Goal: Task Accomplishment & Management: Manage account settings

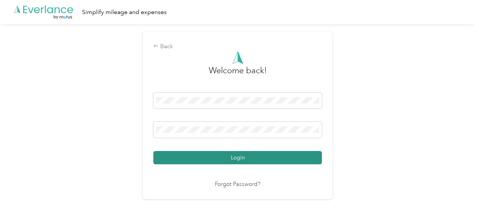
click at [211, 162] on button "Login" at bounding box center [237, 157] width 169 height 13
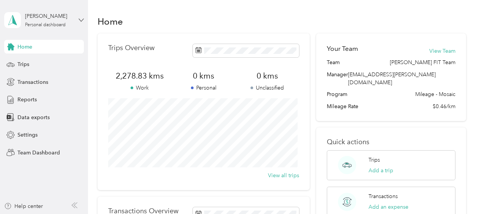
click at [84, 20] on icon at bounding box center [81, 19] width 5 height 5
click at [20, 65] on div "Team dashboard Personal dashboard Log out" at bounding box center [105, 80] width 192 height 48
click at [80, 18] on icon at bounding box center [81, 19] width 5 height 5
click at [30, 63] on div "Team dashboard" at bounding box center [31, 62] width 41 height 8
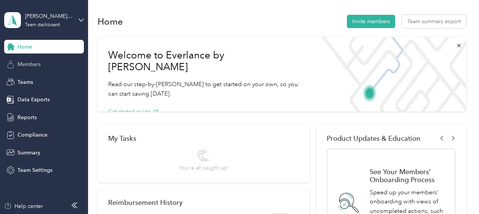
click at [30, 65] on span "Members" at bounding box center [28, 64] width 23 height 8
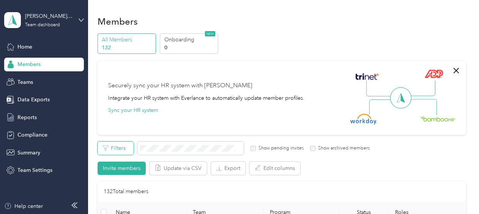
click at [120, 148] on button "Filters" at bounding box center [116, 148] width 36 height 13
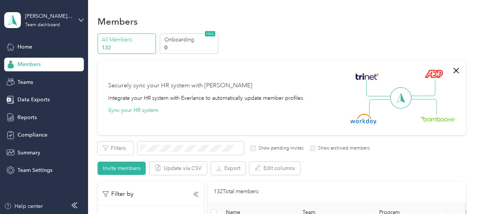
scroll to position [38, 0]
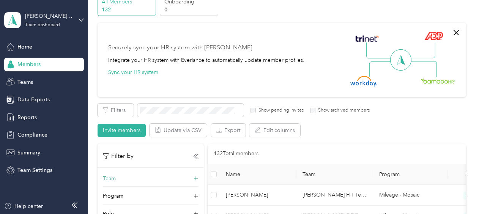
click at [198, 175] on div "Team" at bounding box center [151, 181] width 96 height 12
click at [141, 148] on div "[PERSON_NAME] FIT Team [PERSON_NAME]" at bounding box center [150, 149] width 85 height 17
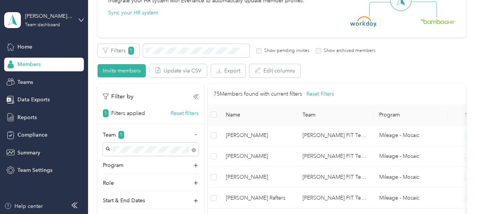
scroll to position [152, 0]
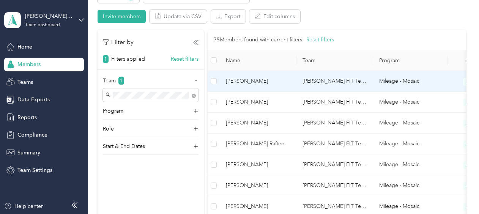
click at [248, 83] on span "[PERSON_NAME]" at bounding box center [258, 81] width 65 height 8
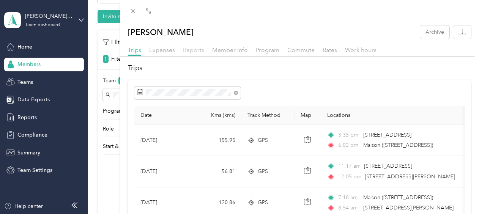
click at [187, 49] on span "Reports" at bounding box center [193, 49] width 21 height 7
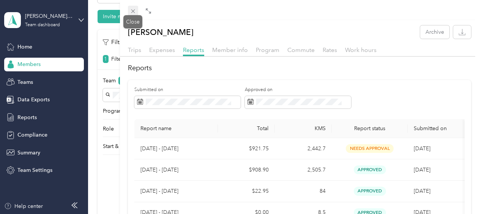
click at [135, 9] on icon at bounding box center [133, 11] width 6 height 6
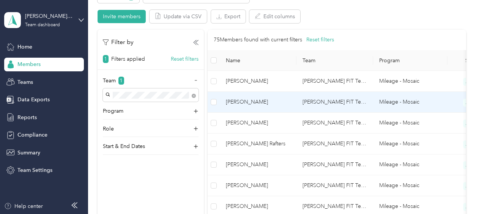
click at [235, 102] on span "[PERSON_NAME]" at bounding box center [258, 102] width 65 height 8
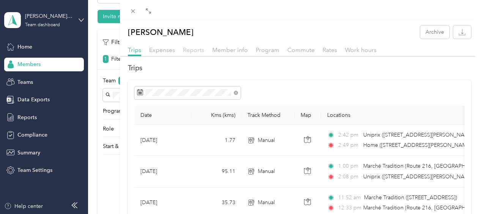
click at [199, 49] on span "Reports" at bounding box center [193, 49] width 21 height 7
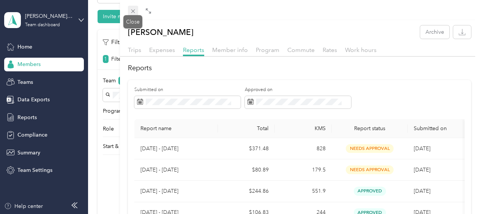
click at [134, 10] on icon at bounding box center [133, 11] width 4 height 4
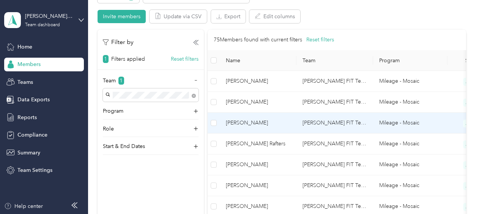
click at [229, 123] on span "[PERSON_NAME]" at bounding box center [258, 123] width 65 height 8
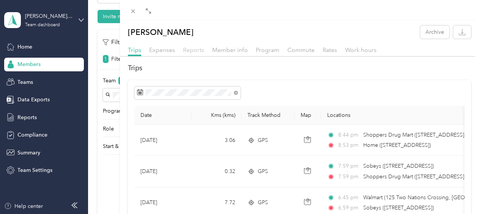
click at [198, 51] on span "Reports" at bounding box center [193, 49] width 21 height 7
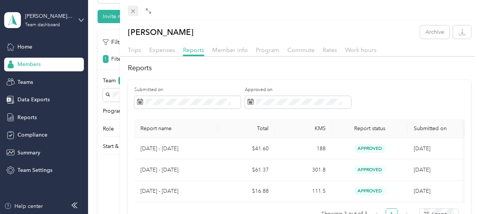
click at [134, 14] on icon at bounding box center [133, 11] width 6 height 6
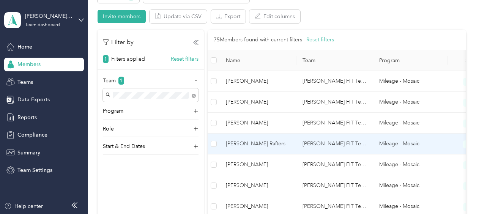
click at [245, 140] on span "[PERSON_NAME] Rafters" at bounding box center [258, 144] width 65 height 8
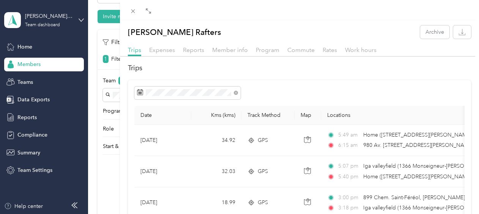
click at [193, 53] on div "Reports" at bounding box center [193, 50] width 21 height 9
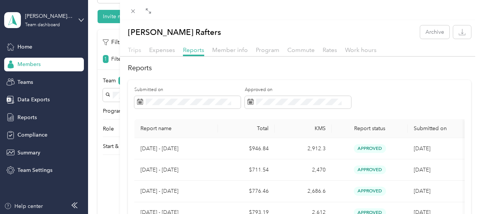
click at [135, 50] on span "Trips" at bounding box center [134, 49] width 13 height 7
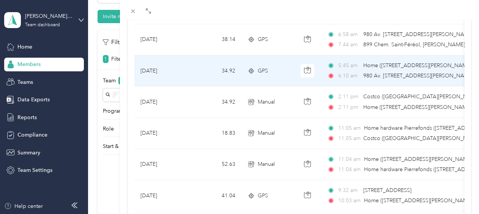
scroll to position [228, 0]
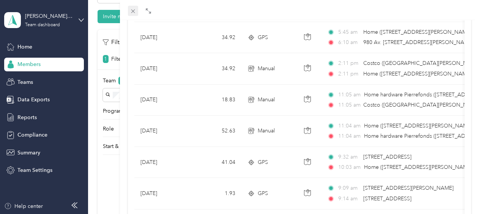
click at [134, 8] on icon at bounding box center [133, 11] width 6 height 6
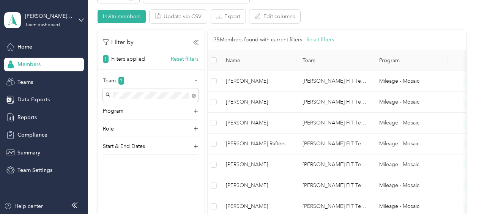
scroll to position [168, 0]
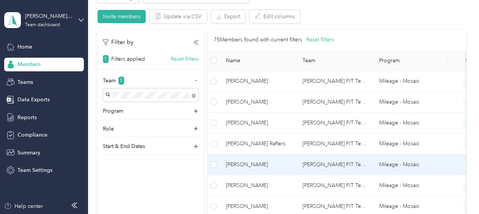
click at [238, 164] on span "[PERSON_NAME]" at bounding box center [258, 165] width 65 height 8
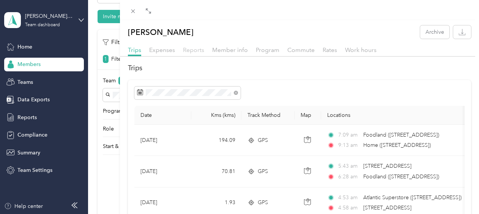
click at [197, 50] on span "Reports" at bounding box center [193, 49] width 21 height 7
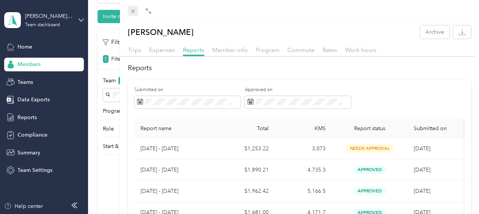
click at [132, 9] on icon at bounding box center [133, 11] width 6 height 6
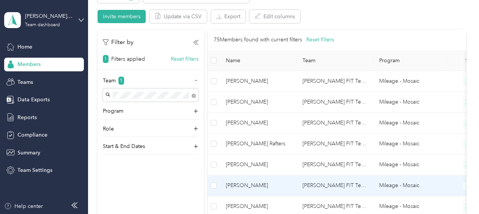
click at [242, 185] on span "[PERSON_NAME]" at bounding box center [258, 185] width 65 height 8
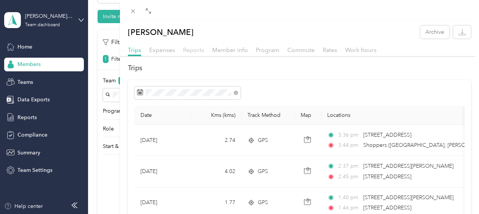
click at [192, 48] on div "Reports" at bounding box center [193, 50] width 21 height 9
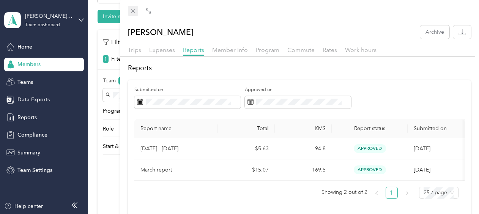
click at [134, 8] on icon at bounding box center [133, 11] width 6 height 6
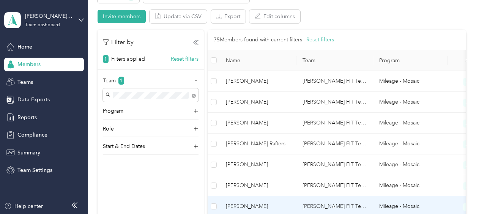
click at [249, 203] on span "[PERSON_NAME]" at bounding box center [258, 206] width 65 height 8
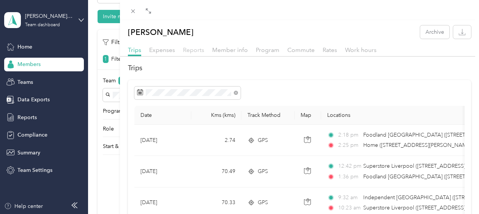
click at [188, 48] on span "Reports" at bounding box center [193, 49] width 21 height 7
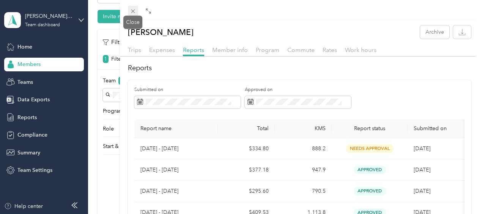
click at [133, 11] on icon at bounding box center [133, 11] width 4 height 4
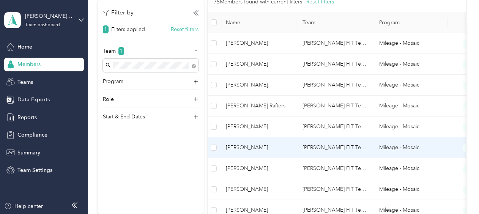
scroll to position [228, 0]
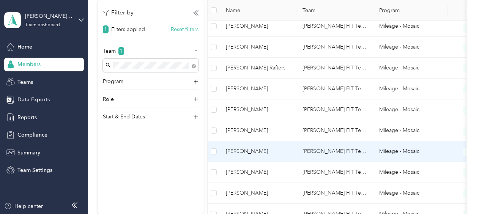
click at [254, 149] on span "[PERSON_NAME]" at bounding box center [258, 151] width 65 height 8
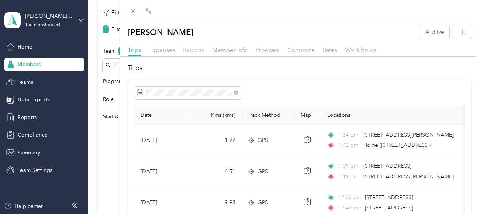
click at [191, 47] on span "Reports" at bounding box center [193, 49] width 21 height 7
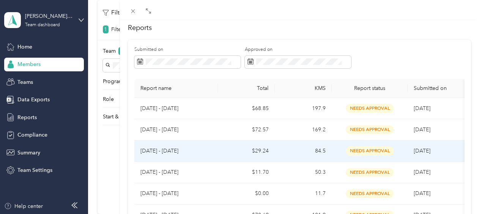
scroll to position [76, 0]
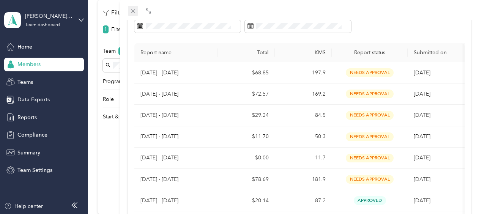
click at [134, 11] on icon at bounding box center [133, 11] width 6 height 6
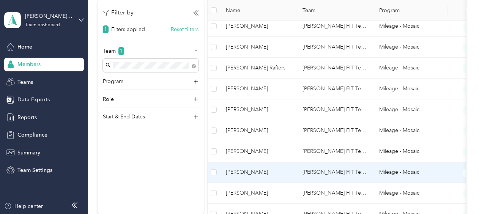
click at [252, 171] on span "[PERSON_NAME]" at bounding box center [258, 172] width 65 height 8
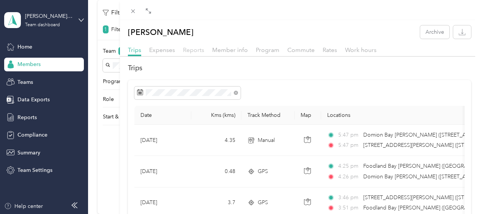
click at [188, 50] on span "Reports" at bounding box center [193, 49] width 21 height 7
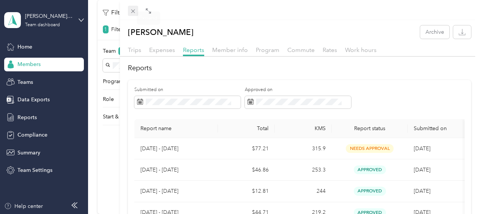
click at [134, 9] on icon at bounding box center [133, 11] width 6 height 6
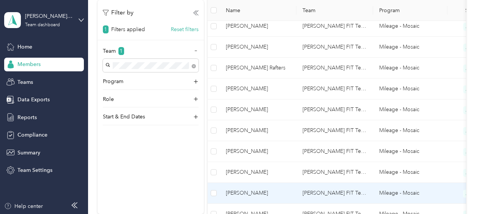
click at [241, 193] on span "[PERSON_NAME]" at bounding box center [258, 193] width 65 height 8
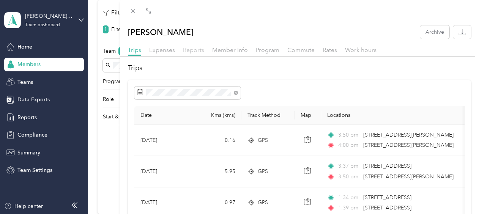
click at [195, 48] on span "Reports" at bounding box center [193, 49] width 21 height 7
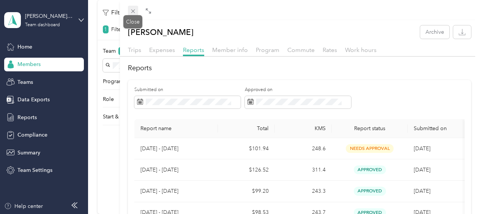
click at [129, 10] on span at bounding box center [133, 11] width 11 height 11
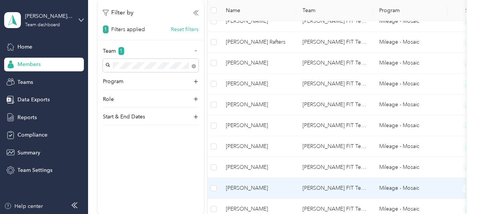
scroll to position [266, 0]
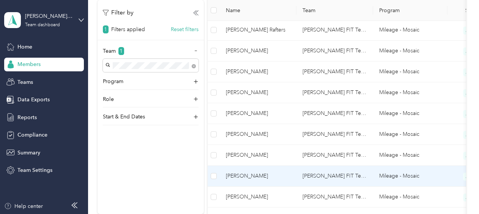
click at [249, 174] on span "[PERSON_NAME]" at bounding box center [258, 176] width 65 height 8
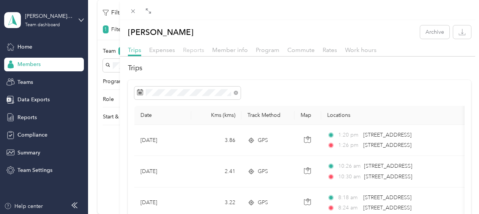
click at [191, 49] on span "Reports" at bounding box center [193, 49] width 21 height 7
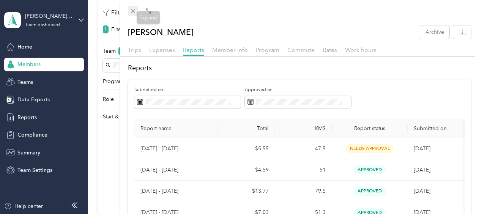
click at [132, 9] on icon at bounding box center [133, 11] width 6 height 6
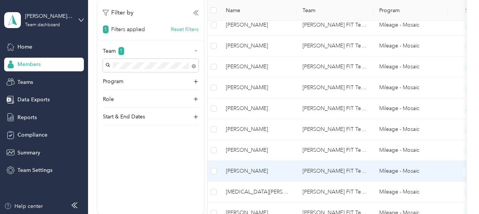
scroll to position [304, 0]
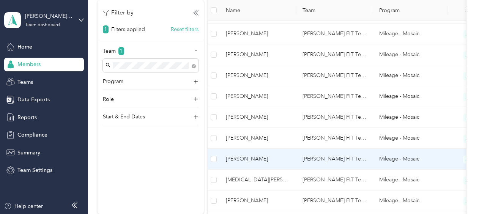
click at [249, 159] on span "[PERSON_NAME]" at bounding box center [258, 159] width 65 height 8
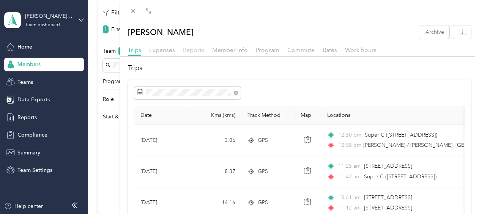
click at [185, 49] on span "Reports" at bounding box center [193, 49] width 21 height 7
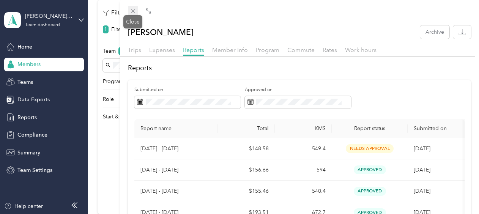
click at [135, 11] on icon at bounding box center [133, 11] width 6 height 6
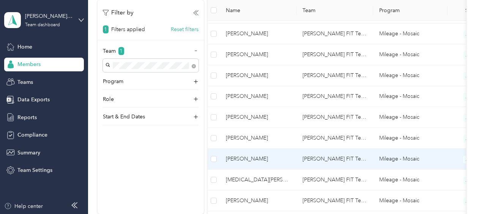
scroll to position [342, 0]
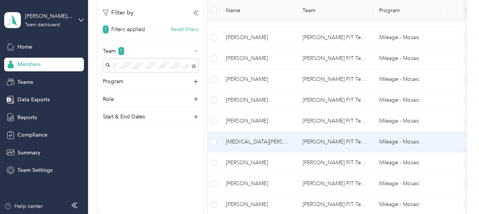
click at [243, 139] on span "[MEDICAL_DATA][PERSON_NAME]" at bounding box center [258, 142] width 65 height 8
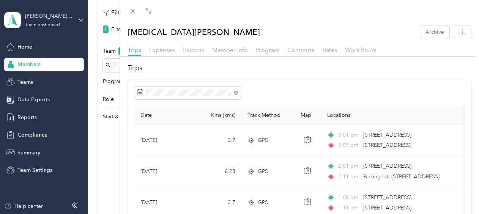
click at [191, 49] on span "Reports" at bounding box center [193, 49] width 21 height 7
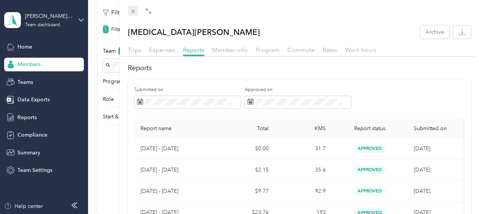
click at [131, 11] on icon at bounding box center [133, 11] width 6 height 6
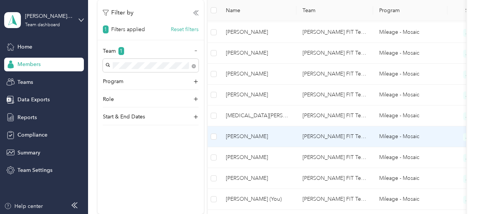
scroll to position [380, 0]
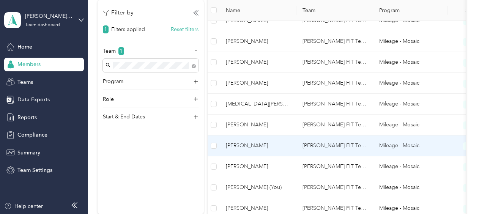
click at [239, 144] on span "[PERSON_NAME]" at bounding box center [258, 146] width 65 height 8
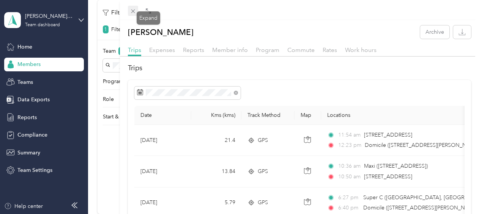
click at [134, 10] on icon at bounding box center [133, 11] width 4 height 4
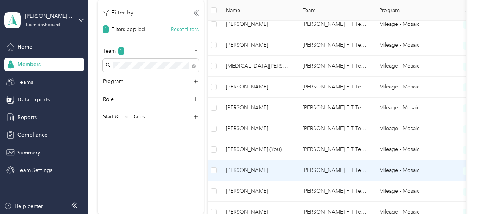
scroll to position [456, 0]
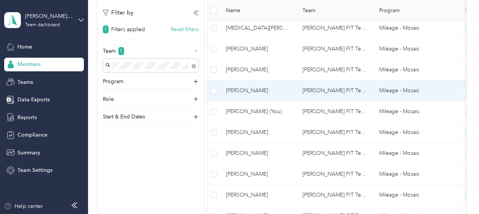
click at [231, 87] on span "[PERSON_NAME]" at bounding box center [258, 91] width 65 height 8
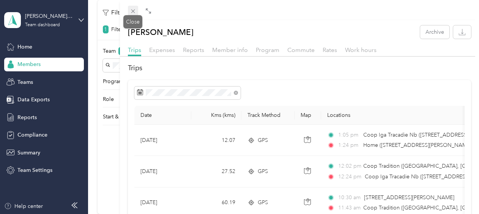
click at [132, 9] on icon at bounding box center [133, 11] width 6 height 6
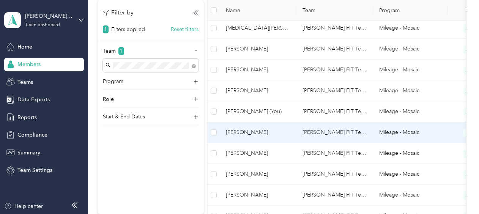
click at [268, 129] on span "[PERSON_NAME]" at bounding box center [258, 132] width 65 height 8
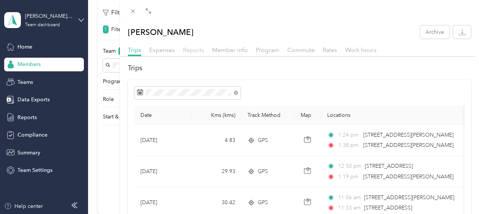
click at [189, 48] on span "Reports" at bounding box center [193, 49] width 21 height 7
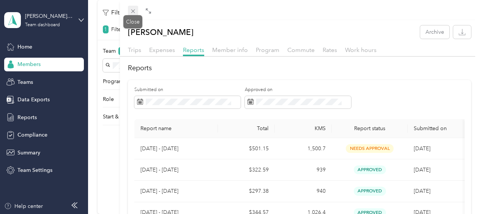
click at [133, 10] on icon at bounding box center [133, 11] width 6 height 6
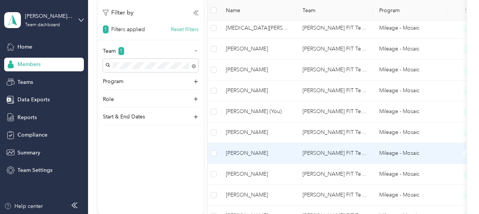
click at [233, 152] on span "[PERSON_NAME]" at bounding box center [258, 153] width 65 height 8
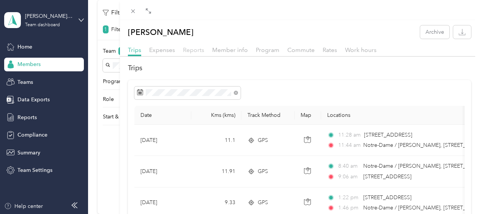
click at [197, 49] on span "Reports" at bounding box center [193, 49] width 21 height 7
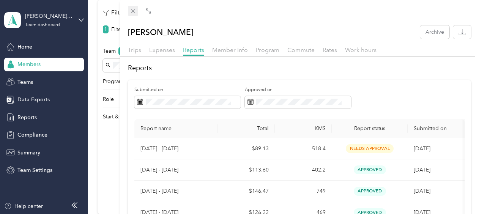
click at [134, 14] on icon at bounding box center [133, 11] width 6 height 6
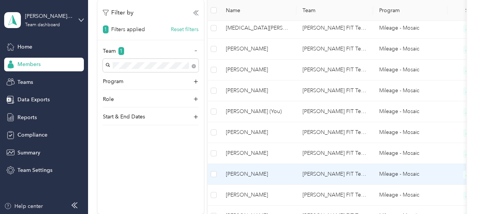
click at [246, 173] on span "[PERSON_NAME]" at bounding box center [258, 174] width 65 height 8
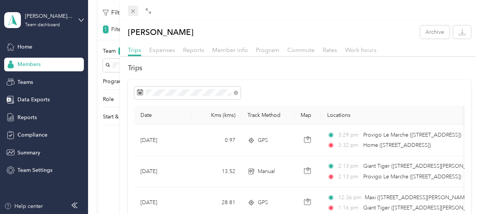
click at [133, 9] on icon at bounding box center [133, 11] width 6 height 6
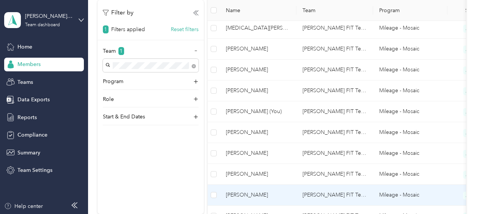
click at [259, 194] on span "[PERSON_NAME]" at bounding box center [258, 195] width 65 height 8
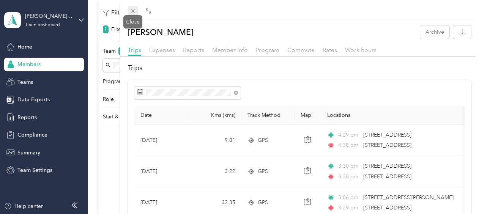
click at [129, 14] on span at bounding box center [133, 11] width 11 height 11
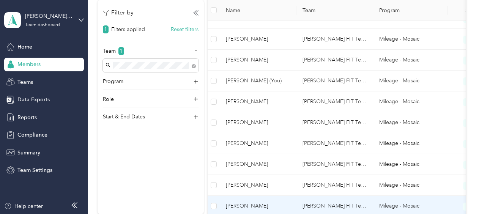
scroll to position [494, 0]
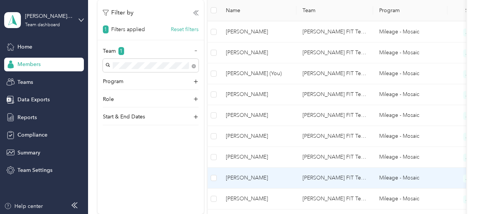
click at [249, 176] on span "[PERSON_NAME]" at bounding box center [258, 178] width 65 height 8
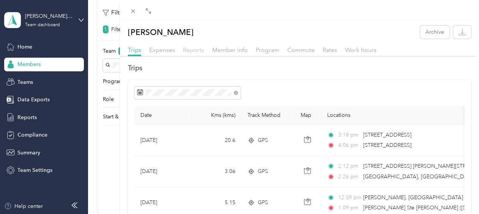
click at [196, 50] on span "Reports" at bounding box center [193, 49] width 21 height 7
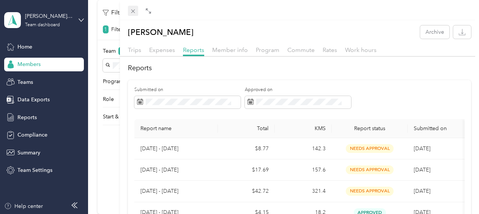
click at [131, 8] on icon at bounding box center [133, 11] width 6 height 6
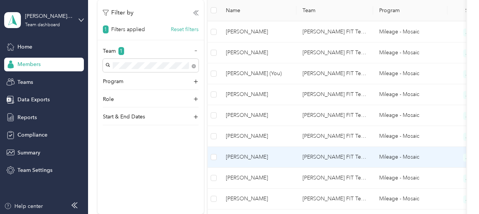
click at [240, 156] on span "[PERSON_NAME]" at bounding box center [258, 157] width 65 height 8
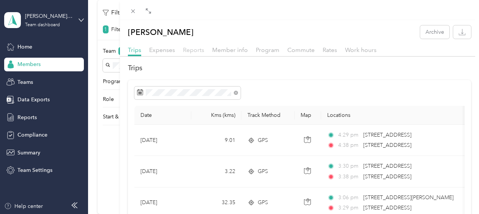
click at [189, 47] on span "Reports" at bounding box center [193, 49] width 21 height 7
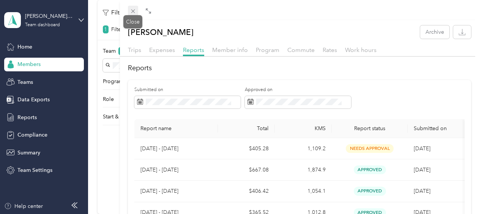
click at [134, 10] on icon at bounding box center [133, 11] width 6 height 6
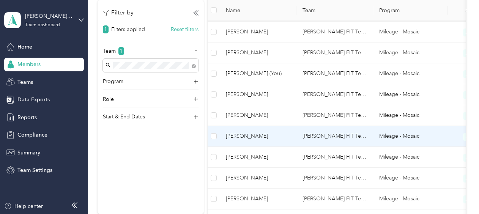
click at [264, 134] on span "[PERSON_NAME]" at bounding box center [258, 136] width 65 height 8
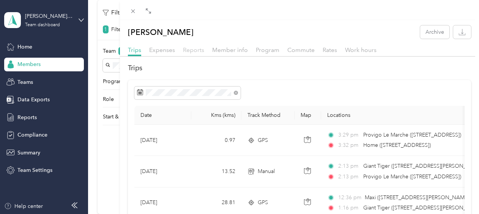
click at [194, 50] on span "Reports" at bounding box center [193, 49] width 21 height 7
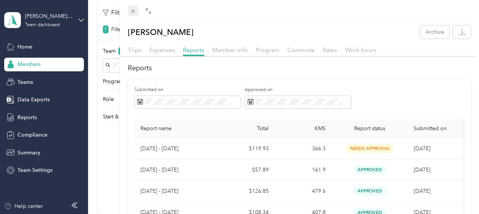
click at [136, 11] on icon at bounding box center [133, 11] width 6 height 6
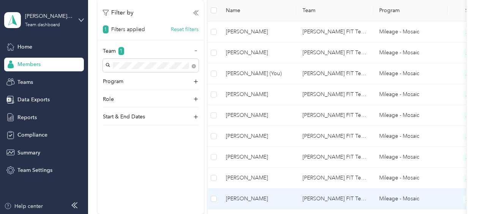
click at [258, 196] on span "[PERSON_NAME]" at bounding box center [258, 199] width 65 height 8
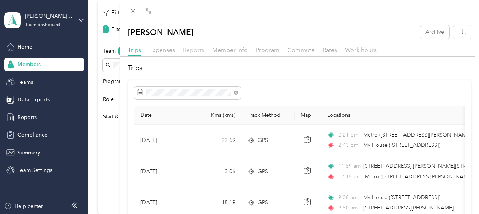
click at [196, 52] on span "Reports" at bounding box center [193, 49] width 21 height 7
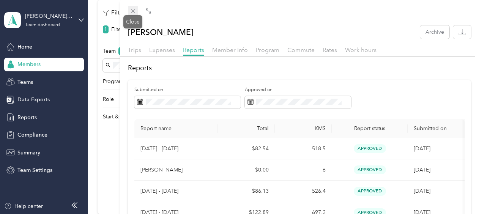
click at [133, 11] on icon at bounding box center [133, 11] width 4 height 4
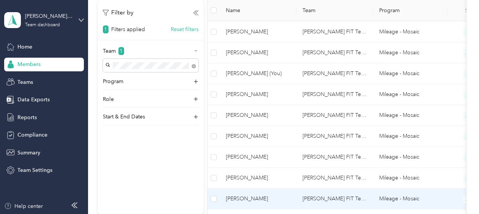
click at [232, 197] on span "[PERSON_NAME]" at bounding box center [258, 199] width 65 height 8
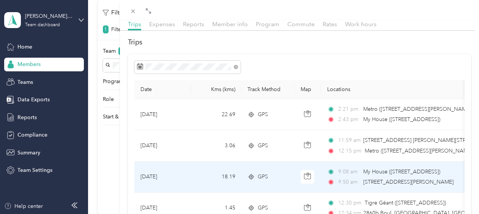
scroll to position [38, 0]
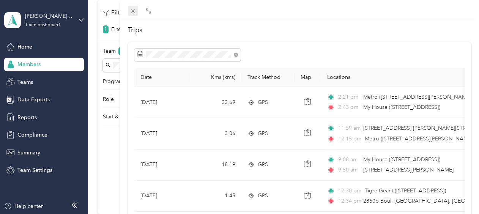
click at [136, 9] on icon at bounding box center [133, 11] width 6 height 6
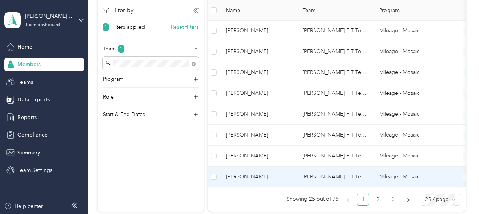
scroll to position [570, 0]
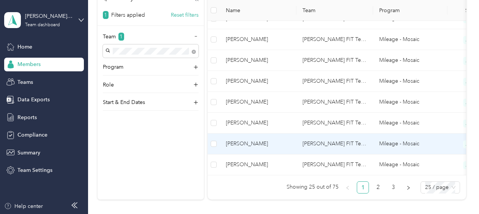
click at [248, 142] on span "[PERSON_NAME]" at bounding box center [258, 144] width 65 height 8
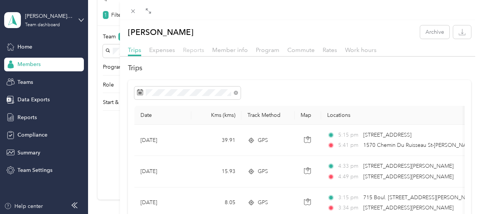
click at [196, 47] on span "Reports" at bounding box center [193, 49] width 21 height 7
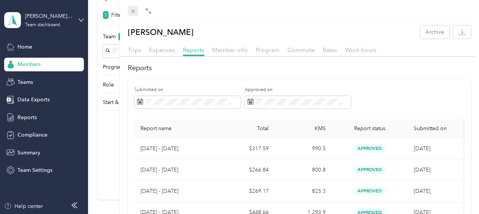
click at [134, 9] on icon at bounding box center [133, 11] width 6 height 6
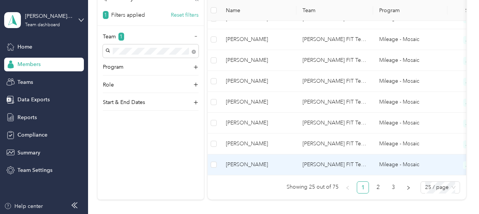
click at [246, 161] on span "[PERSON_NAME]" at bounding box center [258, 165] width 65 height 8
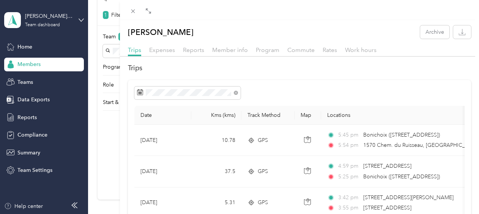
click at [191, 46] on div "Reports" at bounding box center [193, 50] width 21 height 9
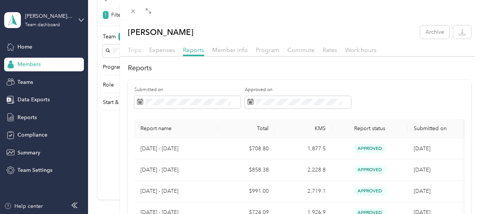
click at [135, 49] on span "Trips" at bounding box center [134, 49] width 13 height 7
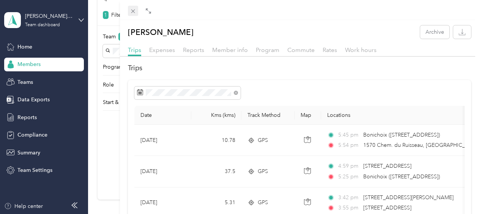
click at [136, 12] on icon at bounding box center [133, 11] width 6 height 6
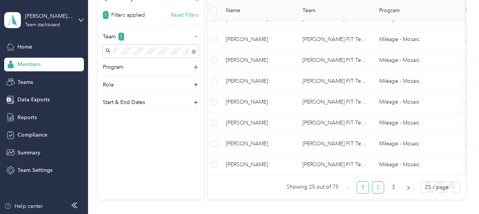
click at [378, 188] on link "2" at bounding box center [377, 187] width 11 height 11
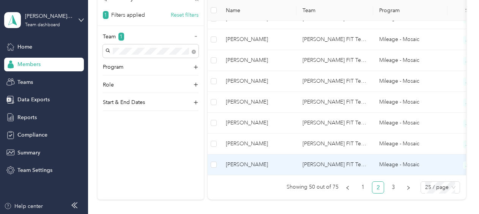
click at [249, 161] on span "[PERSON_NAME]" at bounding box center [258, 165] width 65 height 8
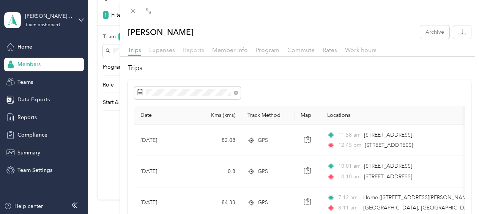
click at [188, 48] on span "Reports" at bounding box center [193, 49] width 21 height 7
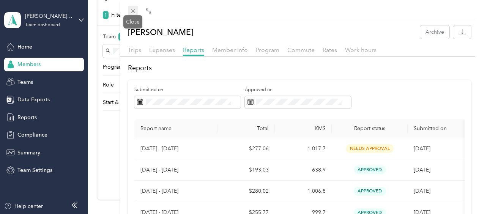
click at [130, 10] on icon at bounding box center [133, 11] width 6 height 6
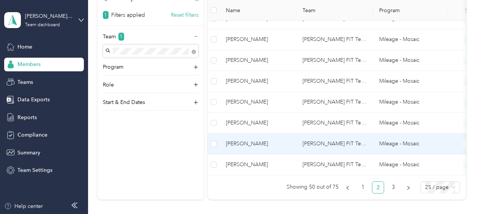
click at [238, 140] on span "[PERSON_NAME]" at bounding box center [258, 144] width 65 height 8
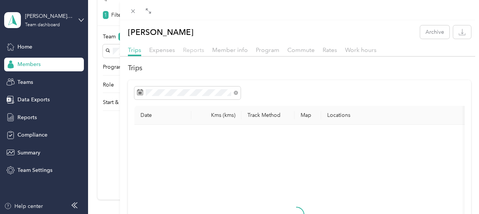
click at [195, 48] on span "Reports" at bounding box center [193, 49] width 21 height 7
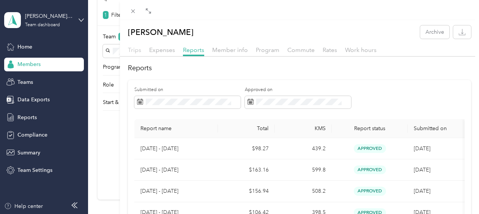
click at [137, 48] on span "Trips" at bounding box center [134, 49] width 13 height 7
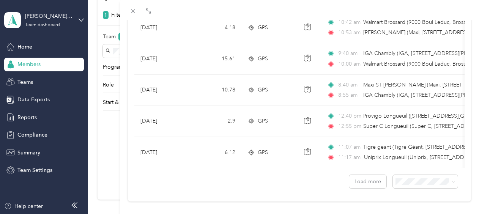
scroll to position [753, 0]
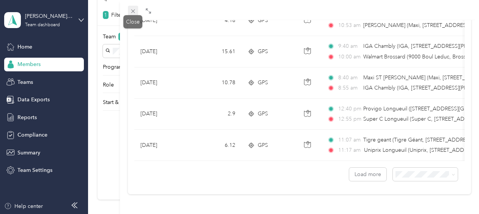
click at [133, 13] on icon at bounding box center [133, 11] width 6 height 6
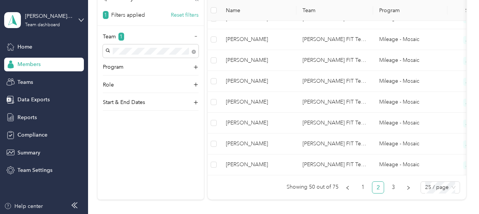
scroll to position [168, 0]
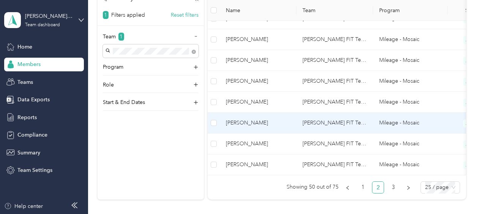
click at [251, 119] on span "[PERSON_NAME]" at bounding box center [258, 123] width 65 height 8
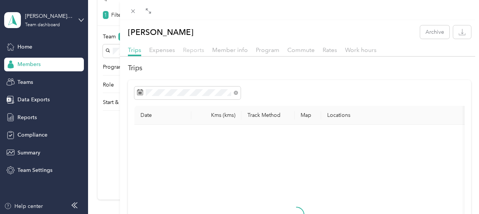
click at [195, 48] on span "Reports" at bounding box center [193, 49] width 21 height 7
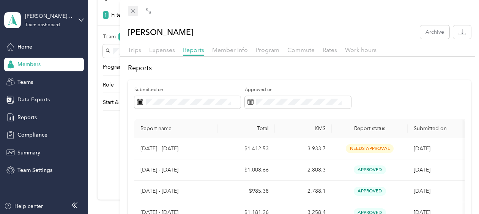
click at [133, 10] on icon at bounding box center [133, 11] width 6 height 6
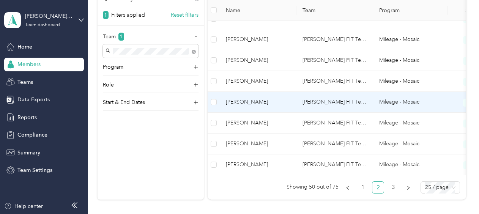
click at [249, 98] on span "[PERSON_NAME]" at bounding box center [258, 102] width 65 height 8
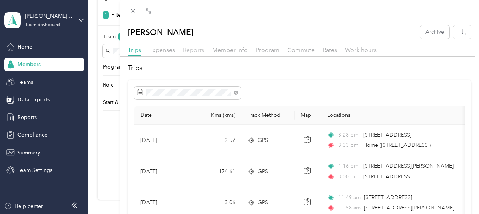
click at [198, 48] on span "Reports" at bounding box center [193, 49] width 21 height 7
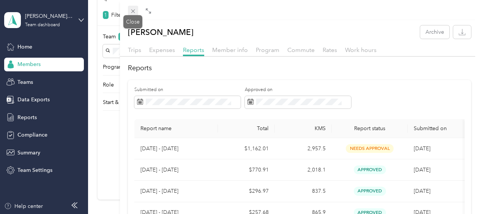
click at [133, 9] on icon at bounding box center [133, 11] width 6 height 6
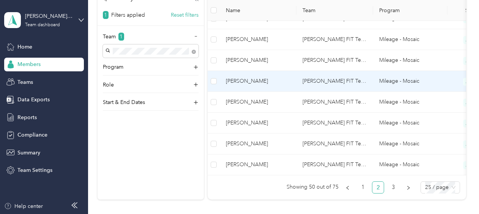
click at [254, 77] on span "[PERSON_NAME]" at bounding box center [258, 81] width 65 height 8
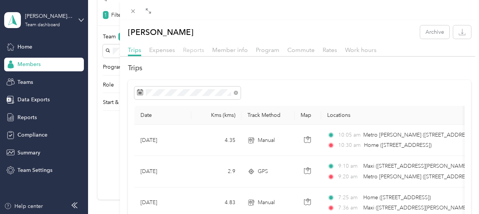
click at [191, 52] on span "Reports" at bounding box center [193, 49] width 21 height 7
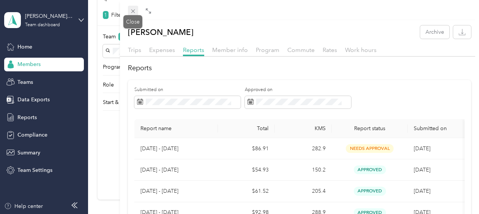
click at [133, 12] on icon at bounding box center [133, 11] width 6 height 6
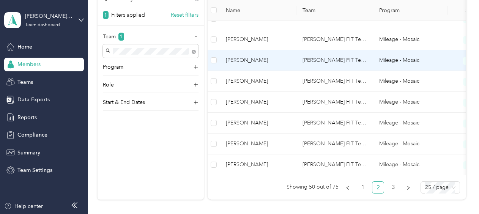
click at [246, 58] on span "[PERSON_NAME]" at bounding box center [258, 60] width 65 height 8
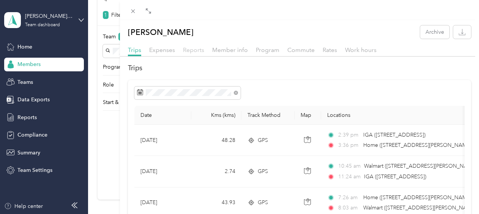
click at [200, 50] on span "Reports" at bounding box center [193, 49] width 21 height 7
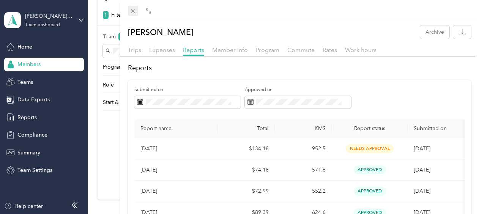
click at [133, 11] on icon at bounding box center [133, 11] width 4 height 4
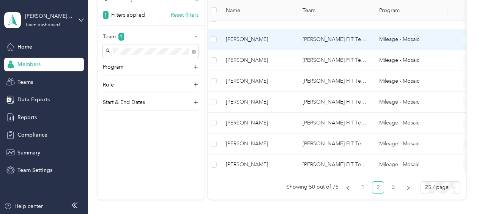
click at [237, 38] on span "[PERSON_NAME]" at bounding box center [258, 39] width 65 height 8
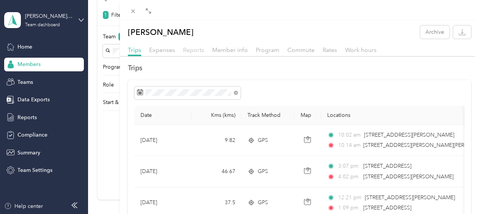
click at [192, 48] on span "Reports" at bounding box center [193, 49] width 21 height 7
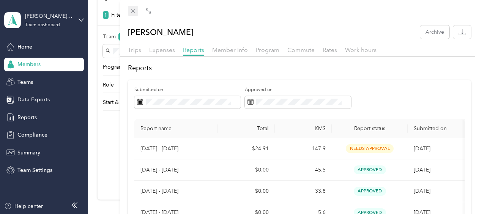
click at [134, 10] on icon at bounding box center [133, 11] width 4 height 4
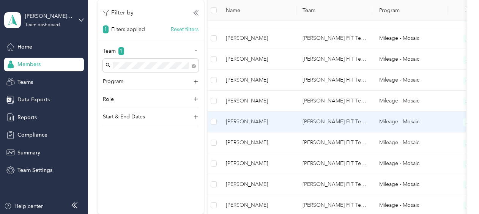
scroll to position [494, 0]
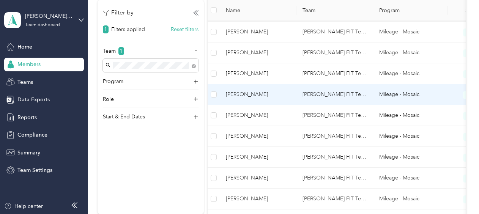
click at [236, 92] on span "[PERSON_NAME]" at bounding box center [258, 94] width 65 height 8
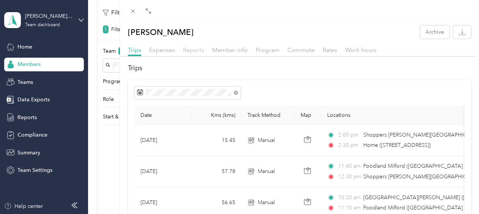
click at [191, 49] on span "Reports" at bounding box center [193, 49] width 21 height 7
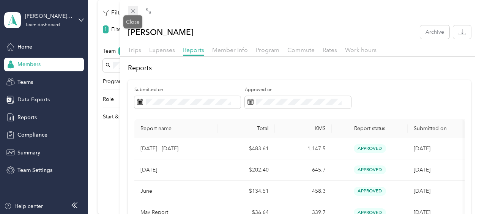
click at [134, 10] on icon at bounding box center [133, 11] width 6 height 6
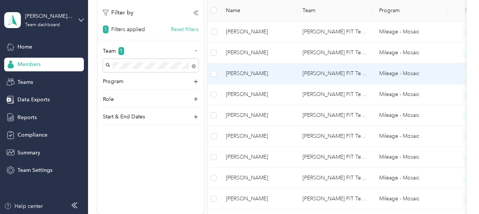
click at [250, 70] on span "[PERSON_NAME]" at bounding box center [258, 73] width 65 height 8
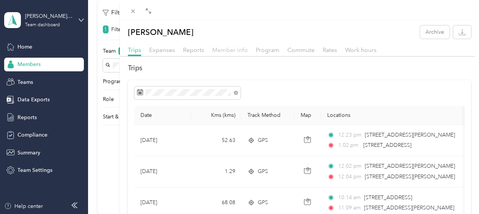
click at [238, 49] on span "Member info" at bounding box center [230, 49] width 36 height 7
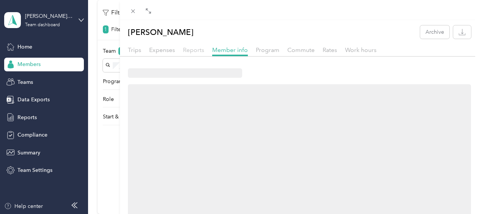
click at [194, 48] on span "Reports" at bounding box center [193, 49] width 21 height 7
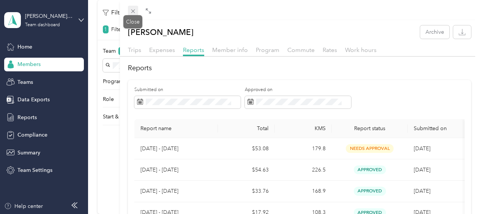
click at [129, 9] on span at bounding box center [133, 11] width 11 height 11
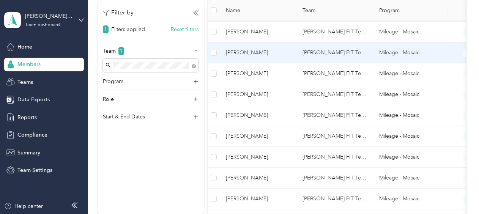
click at [253, 49] on span "[PERSON_NAME]" at bounding box center [258, 53] width 65 height 8
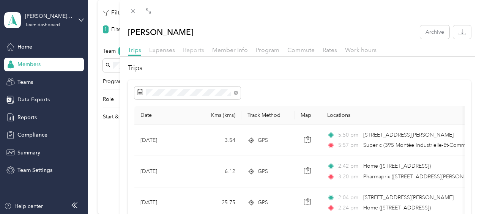
click at [193, 47] on span "Reports" at bounding box center [193, 49] width 21 height 7
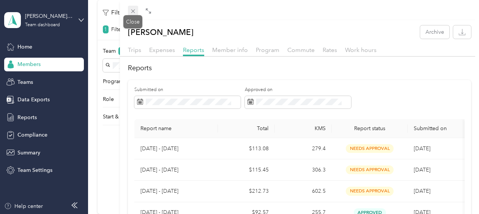
click at [132, 11] on icon at bounding box center [133, 11] width 4 height 4
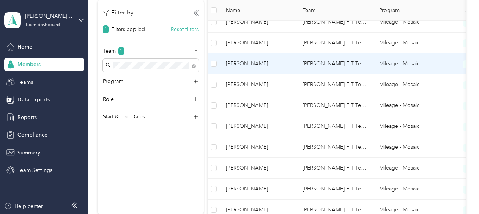
scroll to position [418, 0]
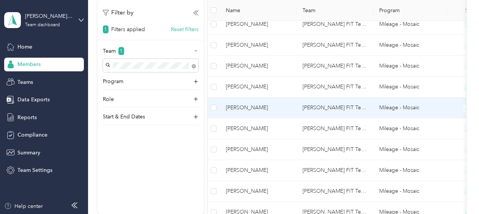
click at [243, 106] on span "[PERSON_NAME]" at bounding box center [258, 108] width 65 height 8
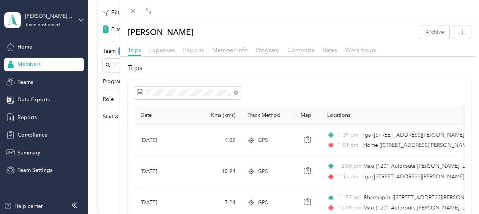
click at [196, 50] on span "Reports" at bounding box center [193, 49] width 21 height 7
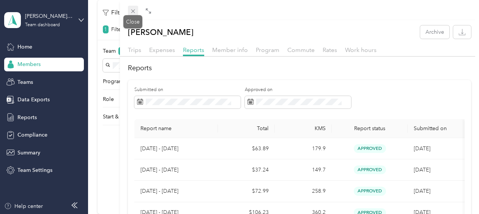
click at [132, 10] on icon at bounding box center [133, 11] width 4 height 4
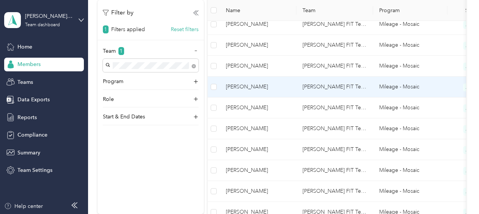
click at [241, 84] on span "[PERSON_NAME]" at bounding box center [258, 87] width 65 height 8
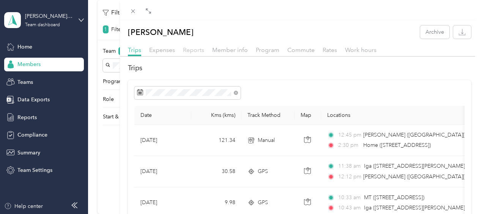
click at [191, 50] on span "Reports" at bounding box center [193, 49] width 21 height 7
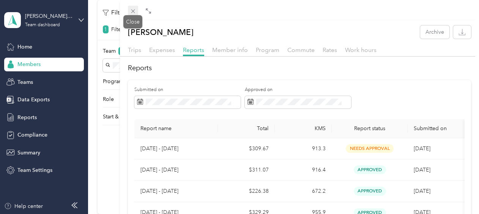
click at [131, 10] on icon at bounding box center [133, 11] width 4 height 4
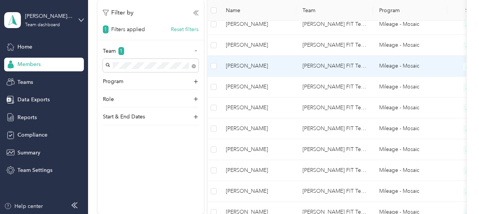
click at [233, 64] on span "[PERSON_NAME]" at bounding box center [258, 66] width 65 height 8
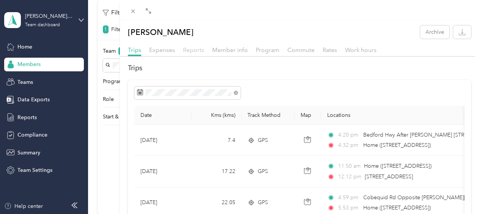
click at [194, 50] on span "Reports" at bounding box center [193, 49] width 21 height 7
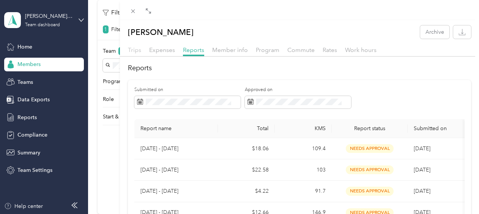
click at [136, 49] on span "Trips" at bounding box center [134, 49] width 13 height 7
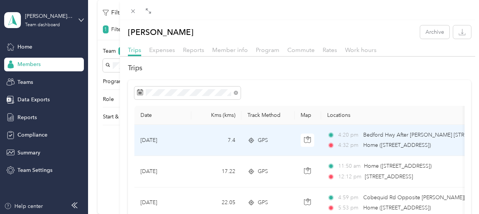
scroll to position [38, 0]
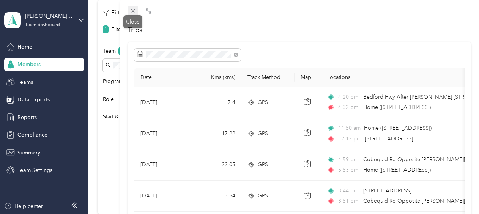
click at [131, 11] on icon at bounding box center [133, 11] width 6 height 6
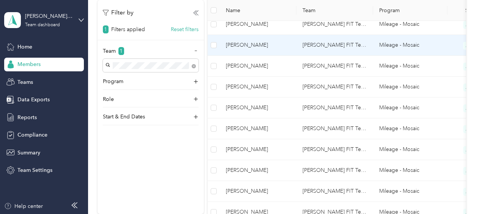
click at [245, 44] on span "[PERSON_NAME]" at bounding box center [258, 45] width 65 height 8
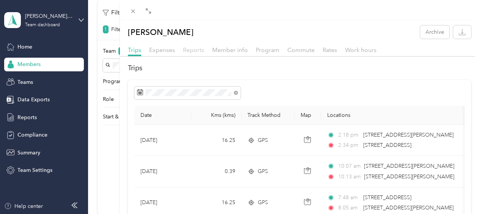
click at [189, 49] on span "Reports" at bounding box center [193, 49] width 21 height 7
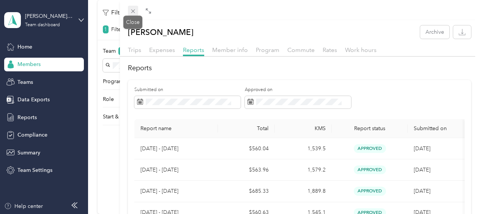
click at [133, 7] on span at bounding box center [133, 11] width 11 height 11
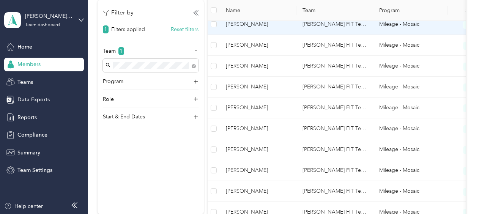
click at [245, 22] on span "[PERSON_NAME]" at bounding box center [258, 24] width 65 height 8
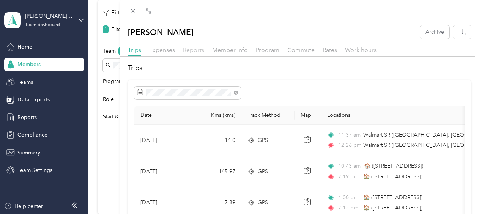
click at [191, 50] on span "Reports" at bounding box center [193, 49] width 21 height 7
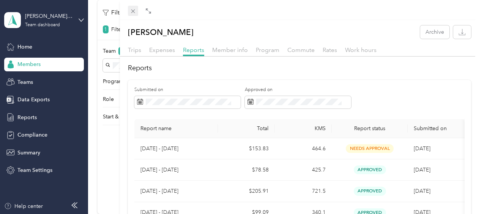
click at [135, 11] on icon at bounding box center [133, 11] width 6 height 6
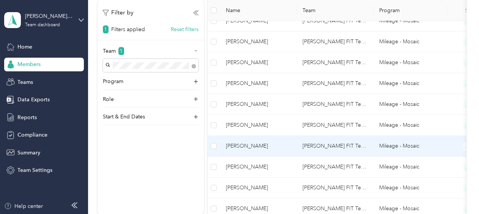
scroll to position [342, 0]
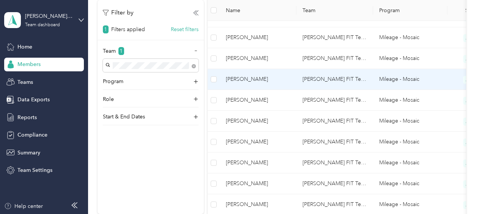
click at [242, 76] on span "[PERSON_NAME]" at bounding box center [258, 79] width 65 height 8
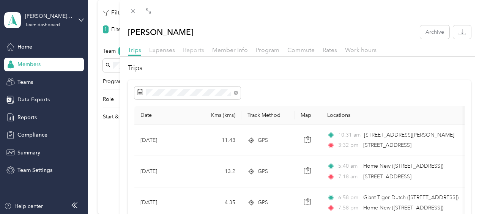
click at [196, 50] on span "Reports" at bounding box center [193, 49] width 21 height 7
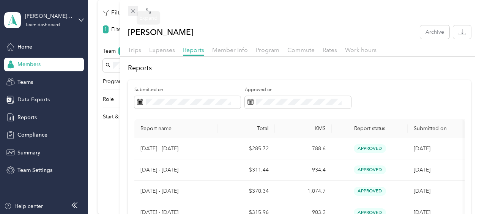
click at [134, 12] on icon at bounding box center [133, 11] width 6 height 6
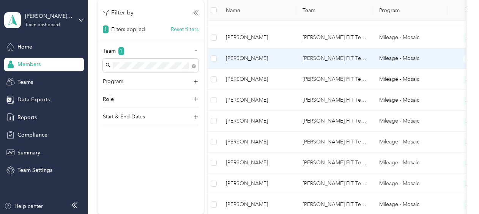
click at [233, 58] on span "[PERSON_NAME]" at bounding box center [258, 58] width 65 height 8
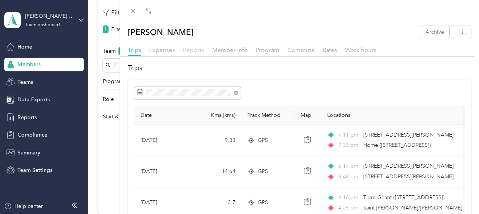
click at [191, 49] on span "Reports" at bounding box center [193, 49] width 21 height 7
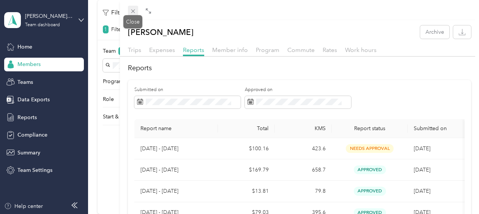
click at [137, 10] on span at bounding box center [133, 11] width 11 height 11
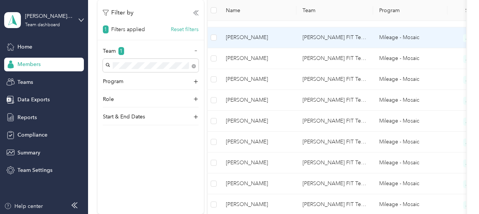
click at [243, 36] on span "[PERSON_NAME]" at bounding box center [258, 37] width 65 height 8
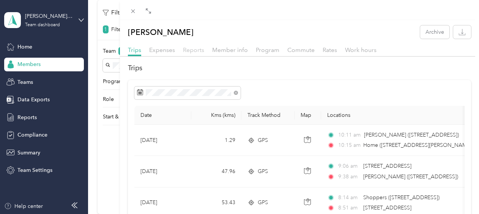
click at [187, 49] on span "Reports" at bounding box center [193, 49] width 21 height 7
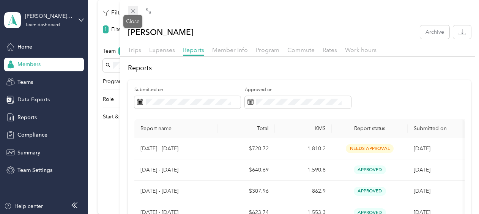
click at [135, 9] on icon at bounding box center [133, 11] width 6 height 6
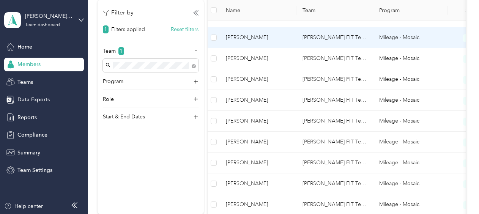
scroll to position [266, 0]
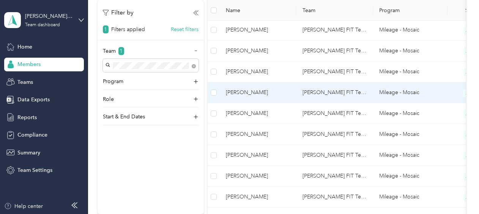
click at [239, 89] on span "[PERSON_NAME]" at bounding box center [258, 92] width 65 height 8
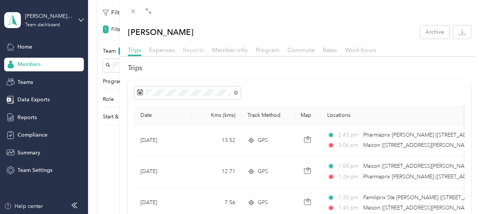
click at [194, 51] on span "Reports" at bounding box center [193, 49] width 21 height 7
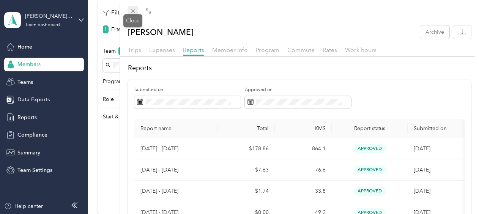
click at [133, 13] on icon at bounding box center [133, 11] width 6 height 6
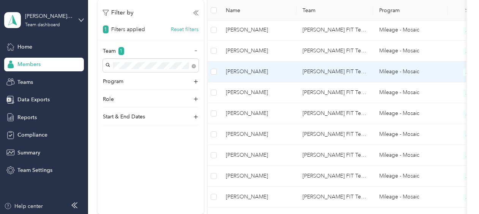
click at [245, 70] on span "[PERSON_NAME]" at bounding box center [258, 72] width 65 height 8
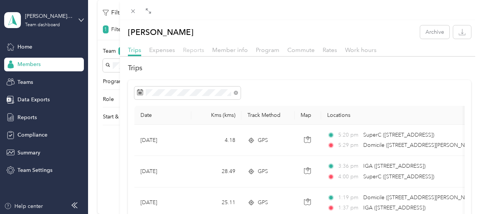
click at [196, 51] on span "Reports" at bounding box center [193, 49] width 21 height 7
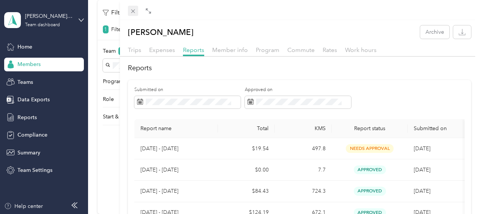
click at [133, 10] on icon at bounding box center [133, 11] width 6 height 6
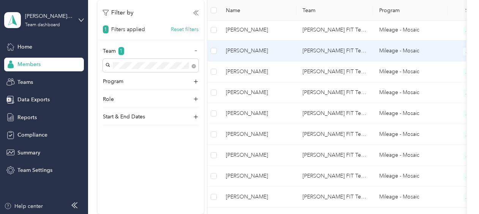
click at [242, 49] on span "[PERSON_NAME]" at bounding box center [258, 51] width 65 height 8
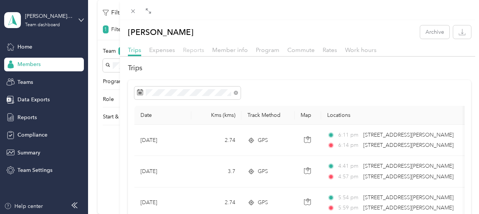
click at [191, 51] on span "Reports" at bounding box center [193, 49] width 21 height 7
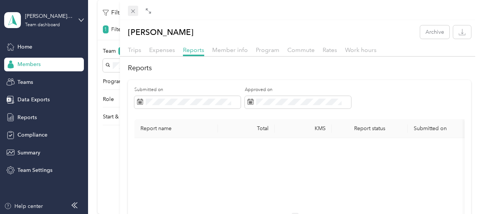
click at [132, 10] on icon at bounding box center [133, 11] width 4 height 4
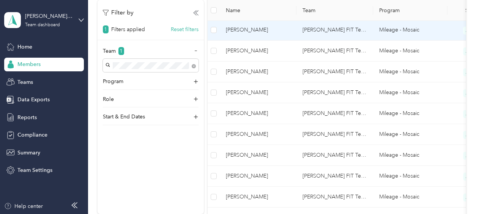
click at [256, 31] on span "[PERSON_NAME]" at bounding box center [258, 30] width 65 height 8
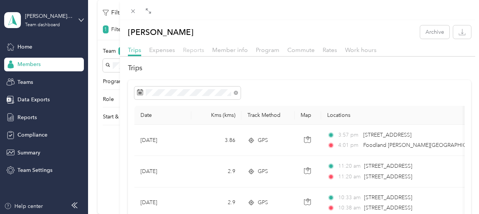
click at [200, 49] on span "Reports" at bounding box center [193, 49] width 21 height 7
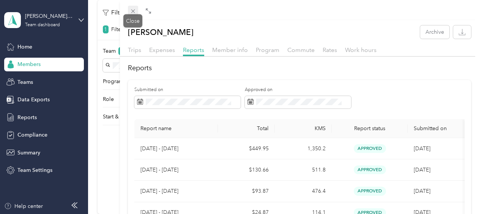
click at [131, 8] on span at bounding box center [133, 11] width 11 height 11
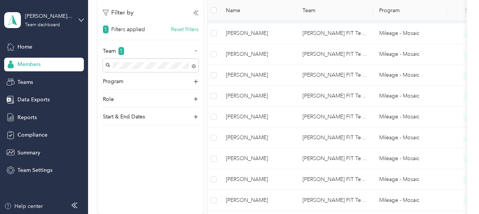
scroll to position [190, 0]
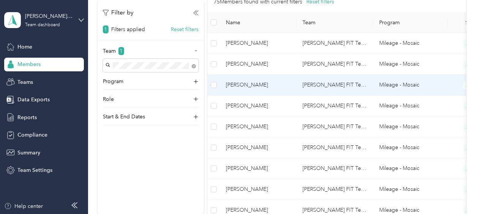
click at [245, 81] on span "[PERSON_NAME]" at bounding box center [258, 85] width 65 height 8
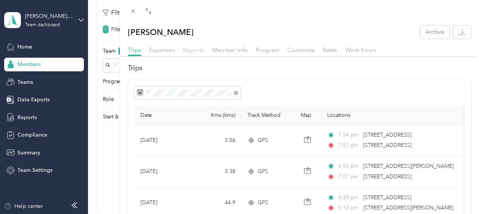
click at [189, 52] on span "Reports" at bounding box center [193, 49] width 21 height 7
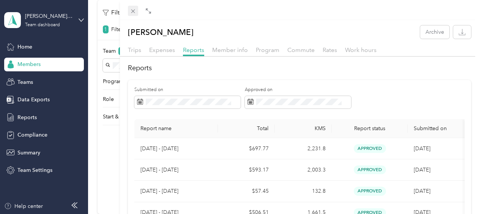
click at [134, 11] on icon at bounding box center [133, 11] width 6 height 6
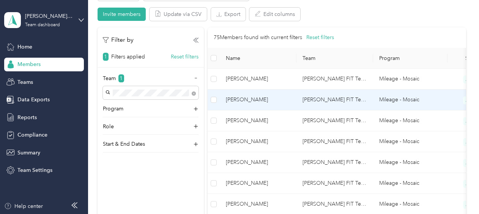
scroll to position [152, 0]
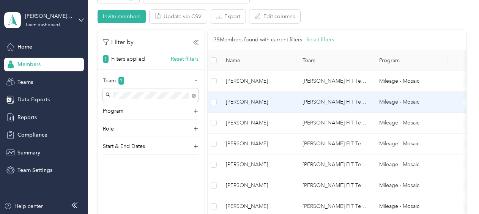
click at [249, 104] on span "[PERSON_NAME]" at bounding box center [258, 102] width 65 height 8
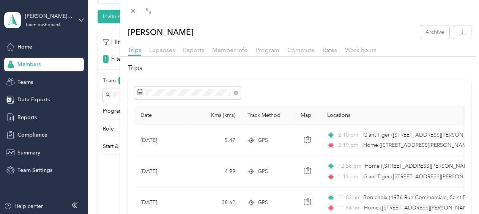
click at [198, 46] on div "Reports" at bounding box center [193, 50] width 21 height 9
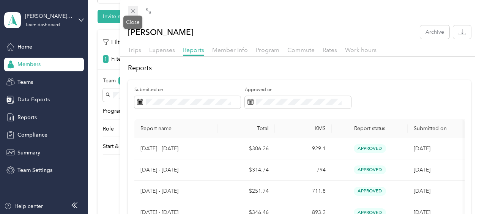
click at [131, 13] on icon at bounding box center [133, 11] width 4 height 4
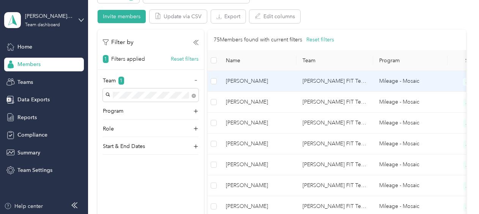
click at [239, 82] on span "[PERSON_NAME]" at bounding box center [258, 81] width 65 height 8
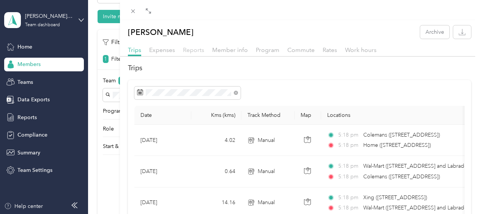
click at [190, 49] on span "Reports" at bounding box center [193, 49] width 21 height 7
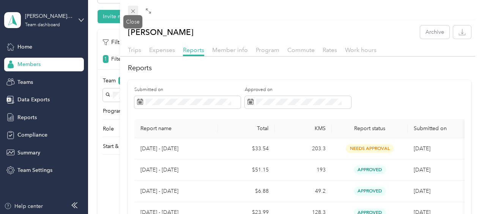
click at [134, 13] on icon at bounding box center [133, 11] width 4 height 4
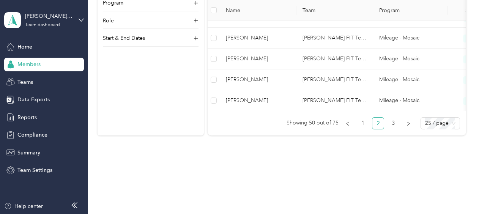
scroll to position [642, 0]
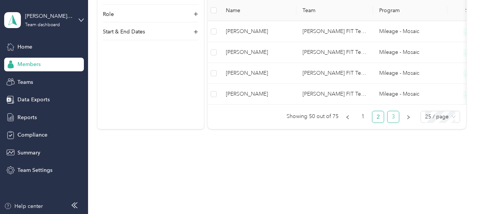
click at [391, 117] on link "3" at bounding box center [393, 116] width 11 height 11
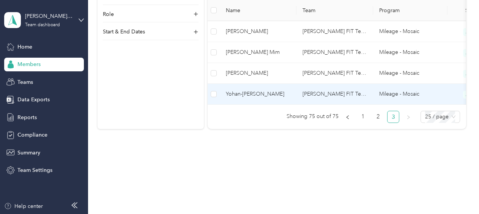
click at [247, 90] on span "Yohan-[PERSON_NAME]" at bounding box center [258, 94] width 65 height 8
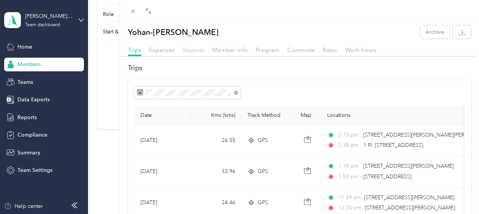
click at [198, 52] on span "Reports" at bounding box center [193, 49] width 21 height 7
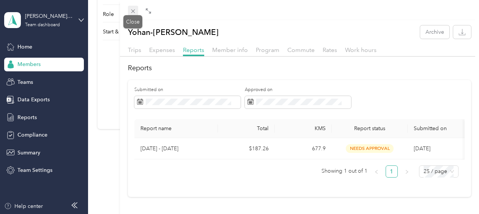
click at [136, 10] on icon at bounding box center [133, 11] width 6 height 6
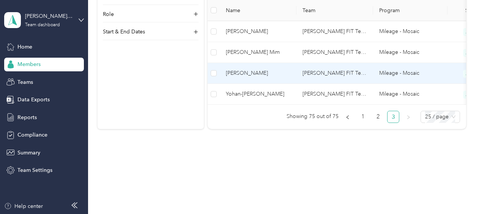
click at [255, 69] on span "[PERSON_NAME]" at bounding box center [258, 73] width 65 height 8
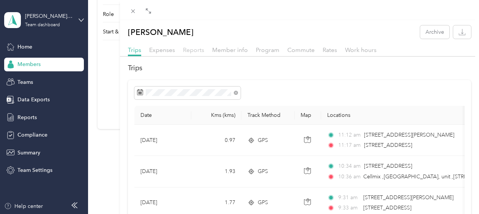
click at [193, 50] on span "Reports" at bounding box center [193, 49] width 21 height 7
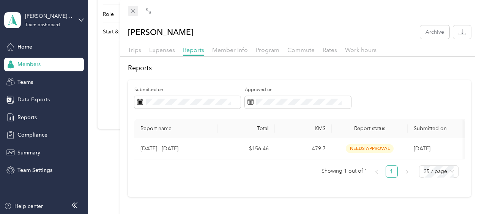
click at [131, 11] on icon at bounding box center [133, 11] width 6 height 6
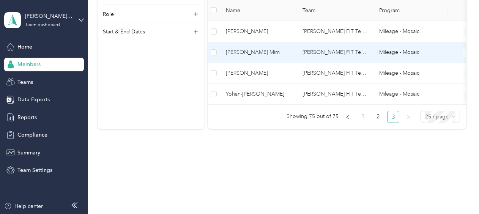
click at [270, 48] on span "[PERSON_NAME] Mim" at bounding box center [258, 52] width 65 height 8
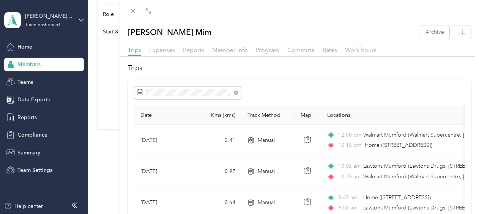
click at [198, 46] on div "Reports" at bounding box center [193, 50] width 21 height 9
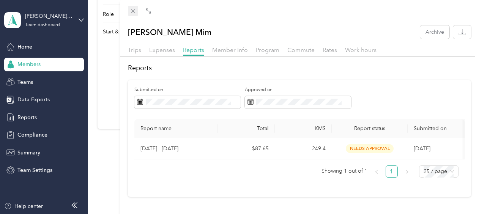
click at [132, 12] on icon at bounding box center [133, 11] width 4 height 4
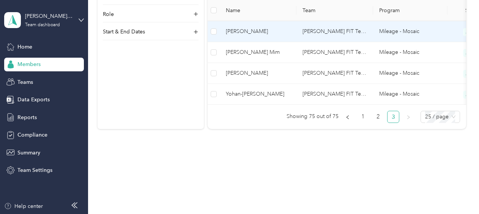
click at [252, 27] on span "[PERSON_NAME]" at bounding box center [258, 31] width 65 height 8
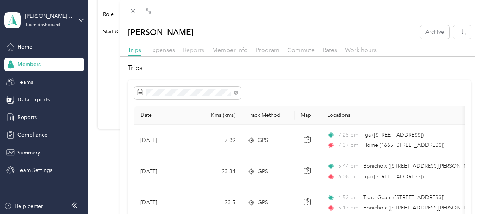
click at [186, 50] on span "Reports" at bounding box center [193, 49] width 21 height 7
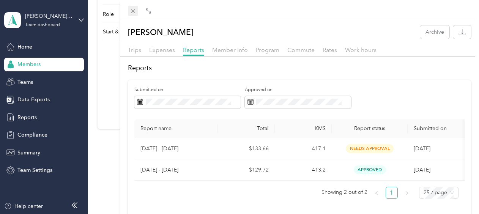
click at [137, 7] on span at bounding box center [133, 11] width 11 height 11
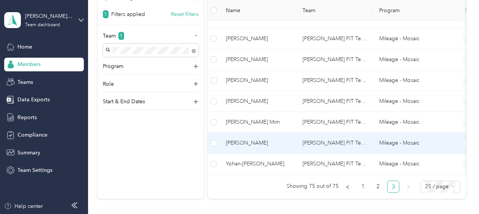
scroll to position [566, 0]
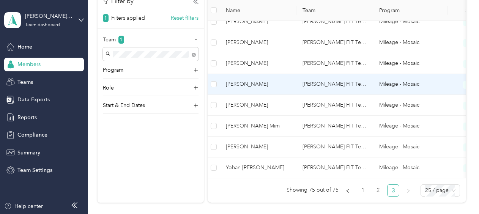
click at [261, 80] on span "[PERSON_NAME]" at bounding box center [258, 84] width 65 height 8
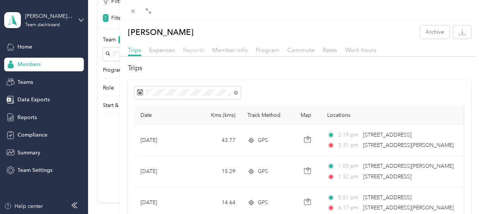
click at [191, 50] on span "Reports" at bounding box center [193, 49] width 21 height 7
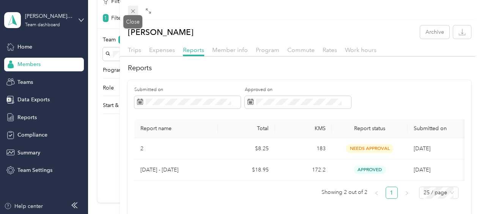
click at [136, 12] on icon at bounding box center [133, 11] width 6 height 6
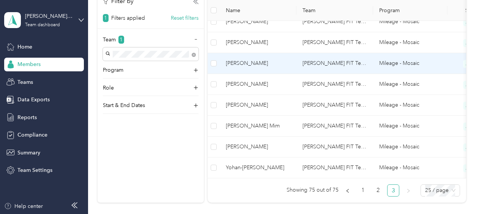
click at [249, 61] on span "[PERSON_NAME]" at bounding box center [258, 63] width 65 height 8
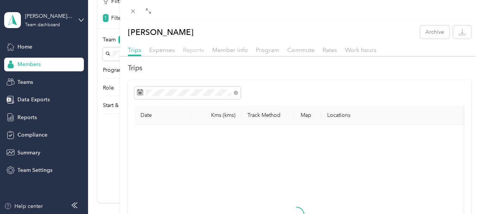
click at [197, 47] on span "Reports" at bounding box center [193, 49] width 21 height 7
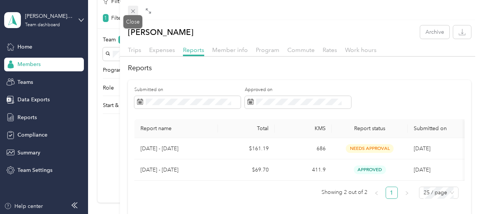
click at [132, 11] on icon at bounding box center [133, 11] width 6 height 6
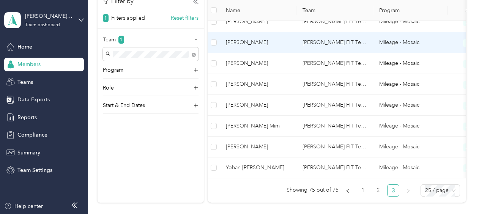
click at [250, 41] on span "[PERSON_NAME]" at bounding box center [258, 42] width 65 height 8
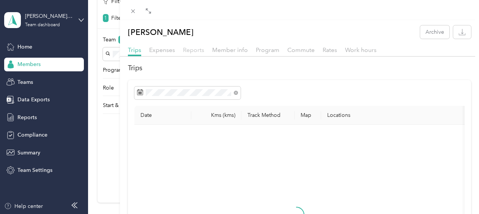
click at [193, 47] on span "Reports" at bounding box center [193, 49] width 21 height 7
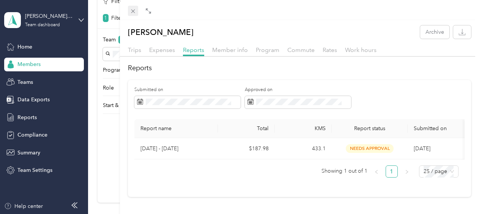
click at [133, 9] on icon at bounding box center [133, 11] width 6 height 6
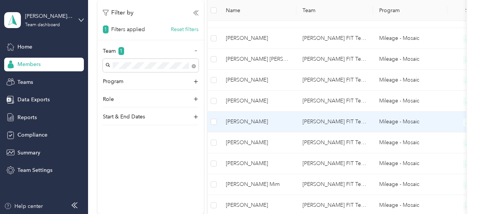
scroll to position [491, 0]
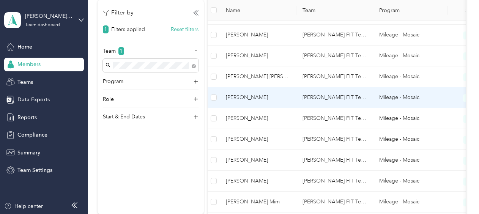
click at [244, 93] on span "[PERSON_NAME]" at bounding box center [258, 97] width 65 height 8
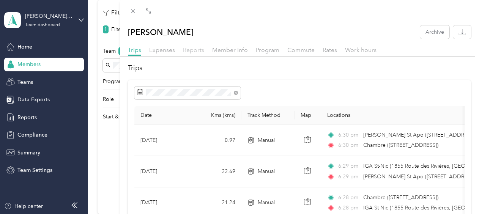
click at [199, 52] on span "Reports" at bounding box center [193, 49] width 21 height 7
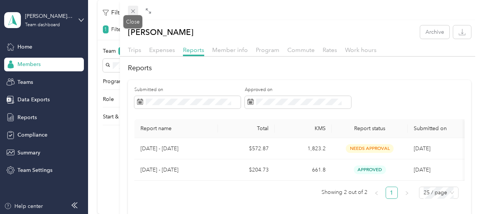
click at [131, 7] on span at bounding box center [133, 11] width 11 height 11
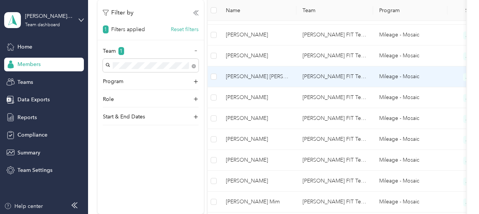
click at [243, 74] on span "[PERSON_NAME] [PERSON_NAME]" at bounding box center [258, 77] width 65 height 8
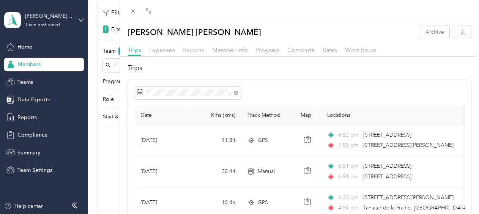
click at [193, 48] on span "Reports" at bounding box center [193, 49] width 21 height 7
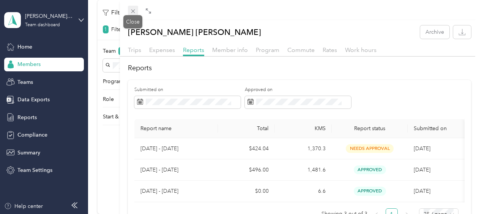
click at [129, 7] on span at bounding box center [133, 11] width 11 height 11
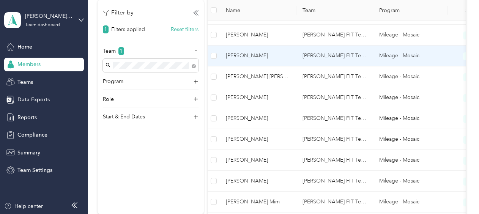
click at [243, 52] on span "[PERSON_NAME]" at bounding box center [258, 56] width 65 height 8
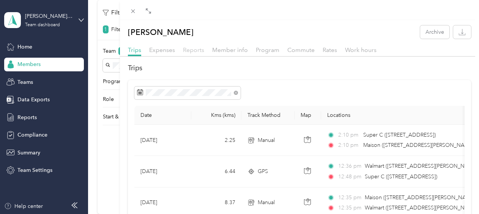
click at [198, 47] on span "Reports" at bounding box center [193, 49] width 21 height 7
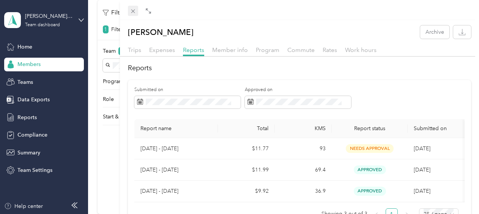
click at [134, 8] on icon at bounding box center [133, 11] width 6 height 6
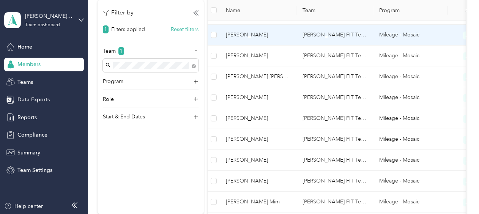
click at [249, 33] on span "[PERSON_NAME]" at bounding box center [258, 35] width 65 height 8
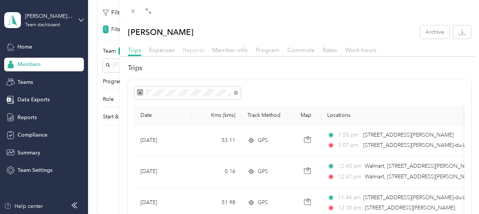
click at [191, 51] on span "Reports" at bounding box center [193, 49] width 21 height 7
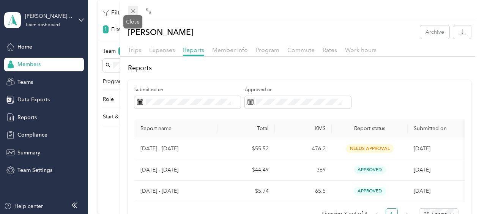
click at [131, 8] on icon at bounding box center [133, 11] width 6 height 6
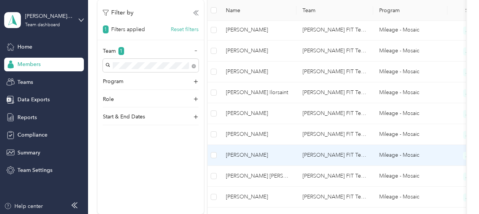
scroll to position [377, 0]
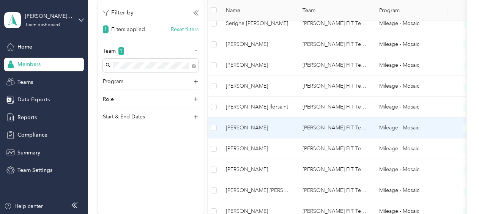
click at [245, 124] on span "[PERSON_NAME]" at bounding box center [258, 128] width 65 height 8
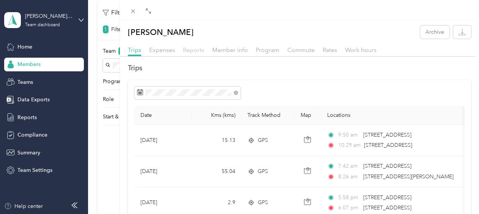
click at [193, 49] on span "Reports" at bounding box center [193, 49] width 21 height 7
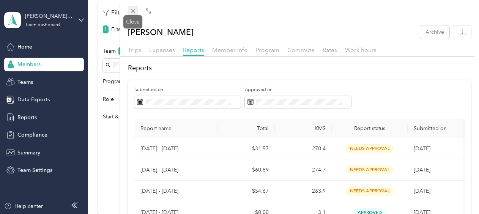
click at [134, 13] on icon at bounding box center [133, 11] width 6 height 6
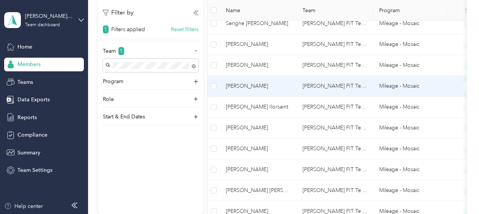
click at [244, 86] on span "[PERSON_NAME]" at bounding box center [258, 86] width 65 height 8
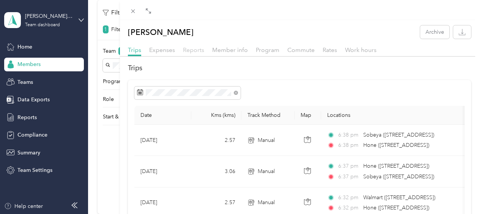
click at [186, 50] on span "Reports" at bounding box center [193, 49] width 21 height 7
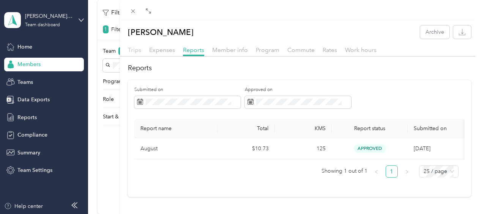
click at [136, 49] on span "Trips" at bounding box center [134, 49] width 13 height 7
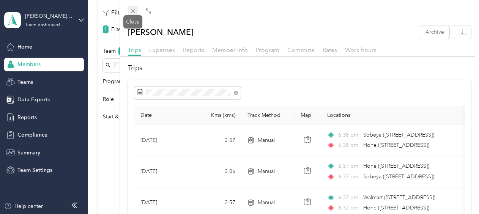
click at [133, 12] on icon at bounding box center [133, 11] width 6 height 6
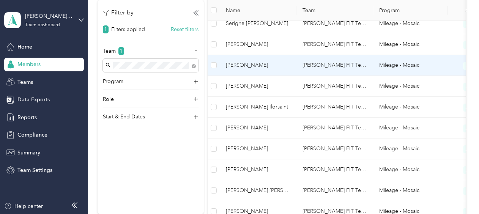
click at [249, 64] on span "[PERSON_NAME]" at bounding box center [258, 65] width 65 height 8
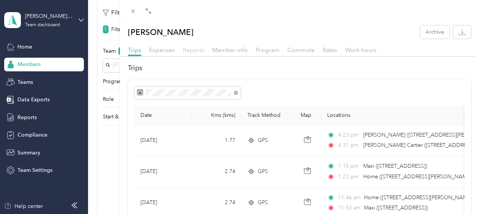
click at [195, 50] on span "Reports" at bounding box center [193, 49] width 21 height 7
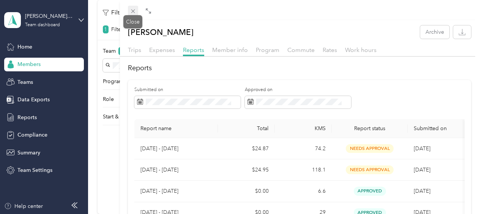
click at [132, 10] on icon at bounding box center [133, 11] width 4 height 4
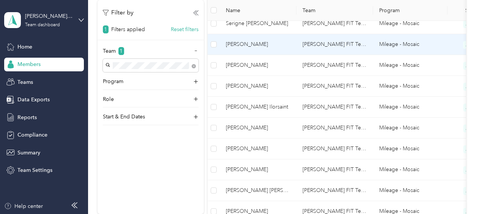
click at [249, 43] on span "[PERSON_NAME]" at bounding box center [258, 44] width 65 height 8
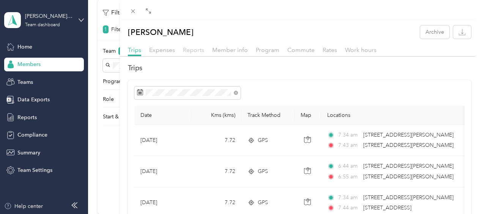
click at [197, 52] on span "Reports" at bounding box center [193, 49] width 21 height 7
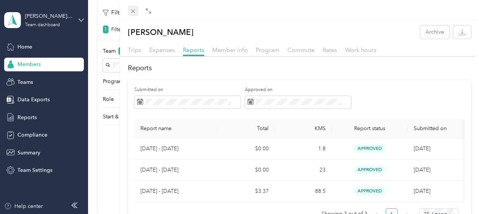
click at [132, 11] on icon at bounding box center [133, 11] width 4 height 4
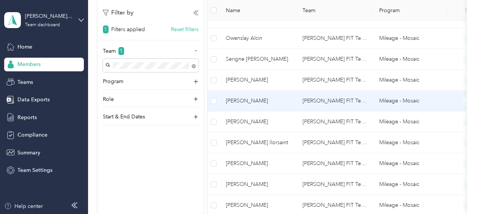
scroll to position [301, 0]
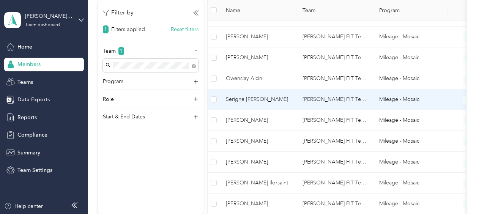
click at [241, 97] on span "Serigne [PERSON_NAME]" at bounding box center [258, 99] width 65 height 8
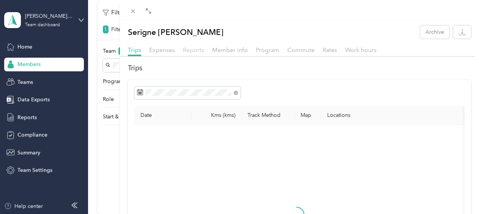
click at [188, 50] on span "Reports" at bounding box center [193, 49] width 21 height 7
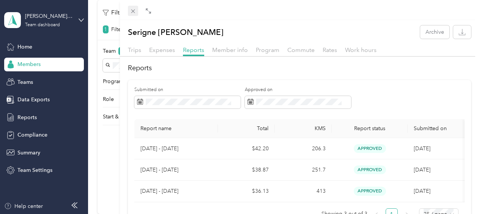
click at [134, 10] on icon at bounding box center [133, 11] width 4 height 4
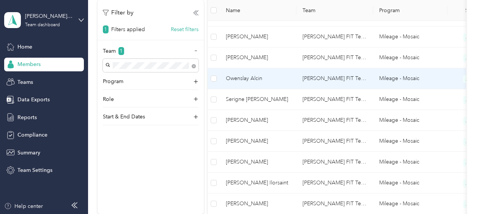
click at [243, 76] on span "Owenslay Alcin" at bounding box center [258, 78] width 65 height 8
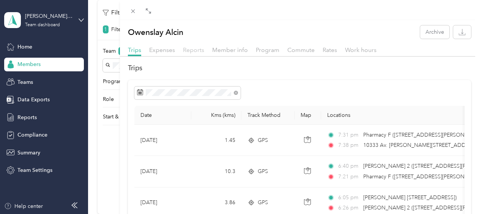
click at [194, 49] on span "Reports" at bounding box center [193, 49] width 21 height 7
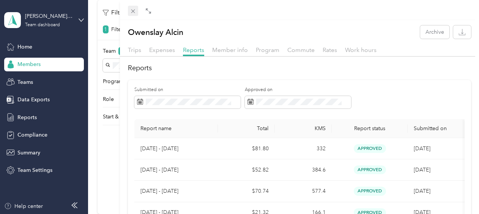
click at [136, 8] on icon at bounding box center [133, 11] width 6 height 6
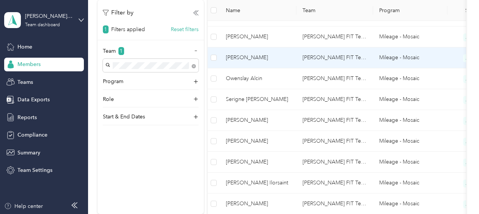
click at [267, 58] on span "[PERSON_NAME]" at bounding box center [258, 58] width 65 height 8
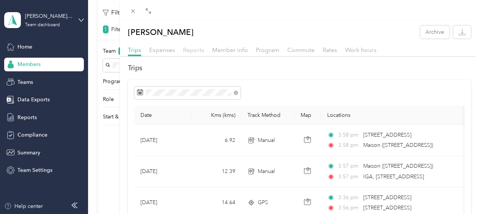
click at [197, 51] on span "Reports" at bounding box center [193, 49] width 21 height 7
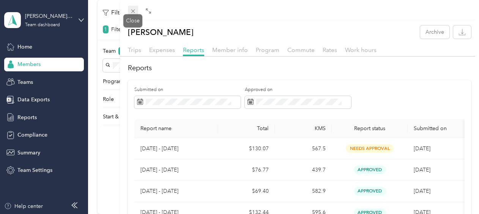
click at [136, 11] on icon at bounding box center [133, 11] width 6 height 6
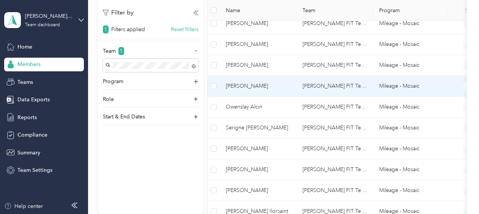
scroll to position [225, 0]
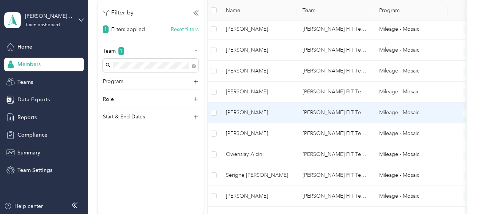
click at [240, 110] on span "[PERSON_NAME]" at bounding box center [258, 113] width 65 height 8
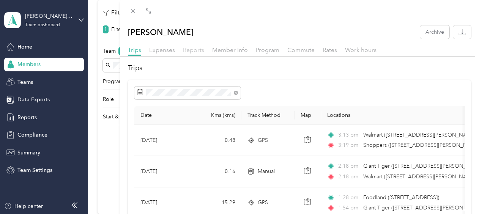
click at [194, 48] on span "Reports" at bounding box center [193, 49] width 21 height 7
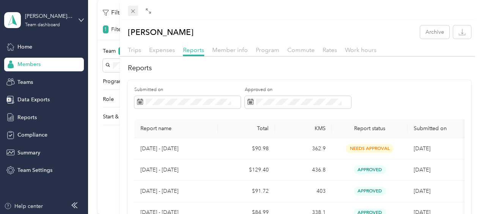
click at [135, 10] on icon at bounding box center [133, 11] width 6 height 6
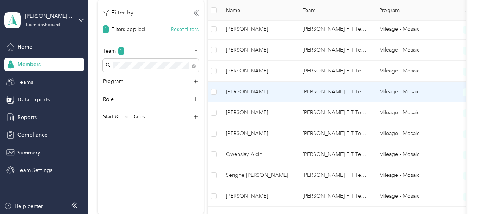
click at [240, 91] on span "[PERSON_NAME]" at bounding box center [258, 92] width 65 height 8
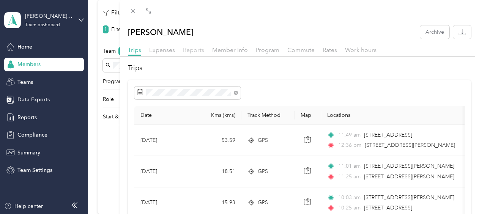
click at [192, 49] on span "Reports" at bounding box center [193, 49] width 21 height 7
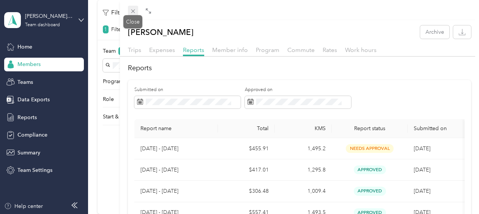
click at [134, 11] on icon at bounding box center [133, 11] width 6 height 6
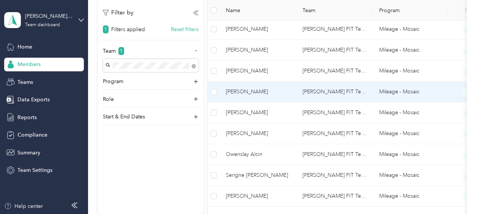
click at [241, 91] on span "[PERSON_NAME]" at bounding box center [258, 92] width 65 height 8
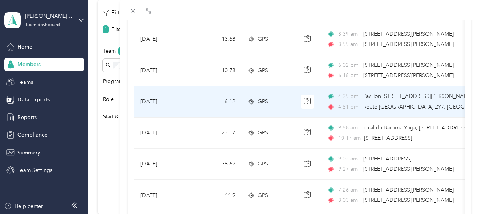
scroll to position [607, 0]
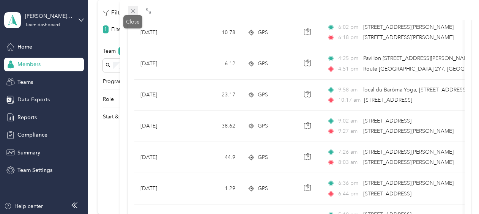
click at [132, 11] on icon at bounding box center [133, 11] width 6 height 6
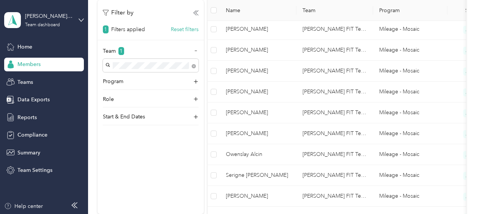
scroll to position [168, 0]
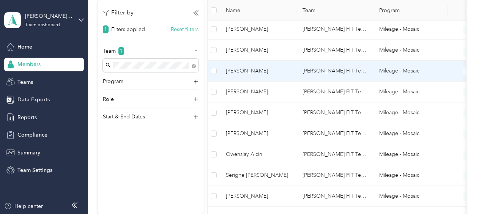
click at [250, 70] on span "[PERSON_NAME]" at bounding box center [258, 71] width 65 height 8
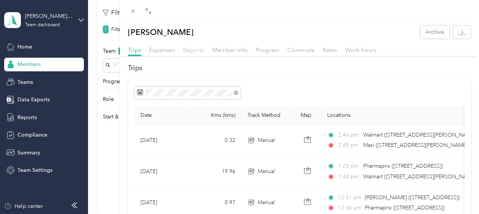
click at [185, 50] on span "Reports" at bounding box center [193, 49] width 21 height 7
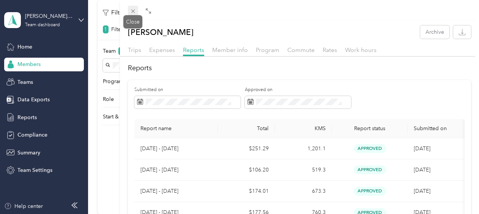
click at [133, 10] on icon at bounding box center [133, 11] width 6 height 6
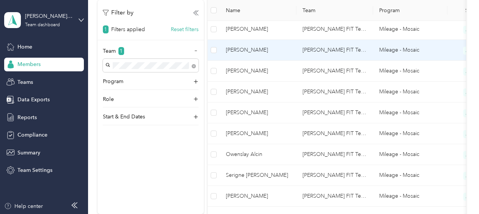
click at [248, 48] on span "[PERSON_NAME]" at bounding box center [258, 50] width 65 height 8
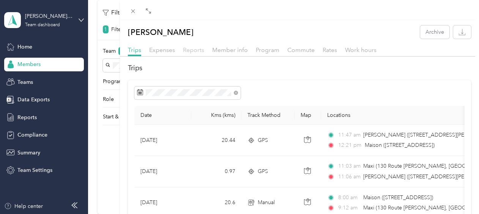
click at [201, 48] on span "Reports" at bounding box center [193, 49] width 21 height 7
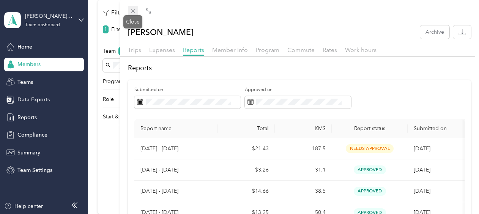
click at [132, 10] on icon at bounding box center [133, 11] width 4 height 4
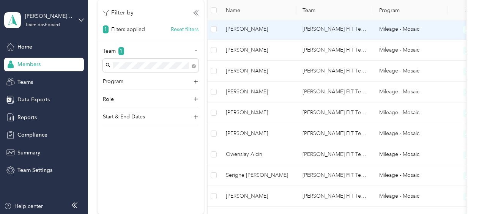
click at [242, 28] on span "[PERSON_NAME]" at bounding box center [258, 29] width 65 height 8
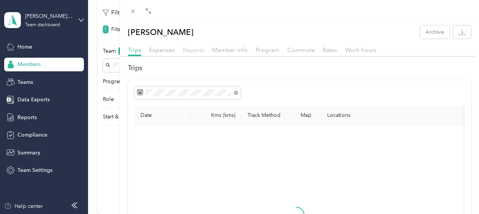
click at [195, 48] on span "Reports" at bounding box center [193, 49] width 21 height 7
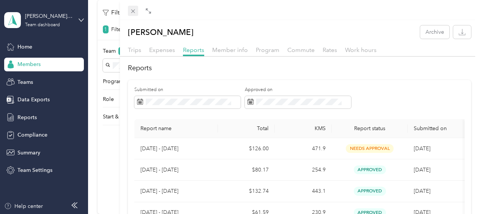
click at [133, 14] on icon at bounding box center [133, 11] width 6 height 6
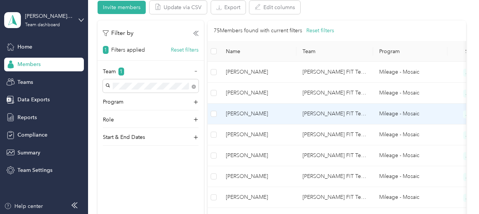
scroll to position [149, 0]
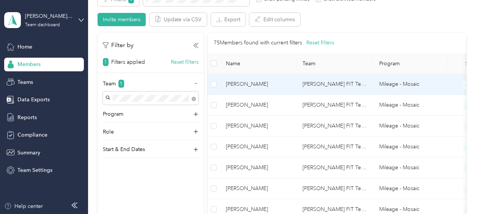
click at [251, 83] on span "[PERSON_NAME]" at bounding box center [258, 84] width 65 height 8
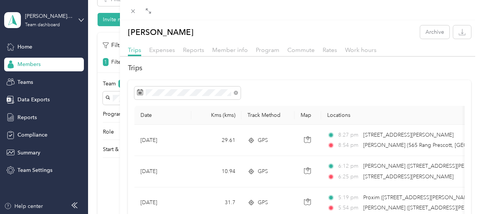
click at [201, 46] on div "Reports" at bounding box center [193, 50] width 21 height 9
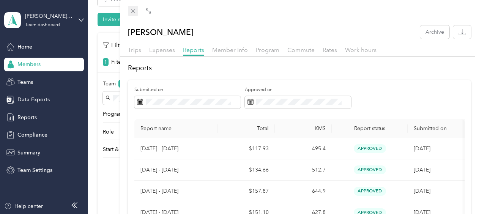
click at [134, 11] on icon at bounding box center [133, 11] width 6 height 6
